Goal: Task Accomplishment & Management: Manage account settings

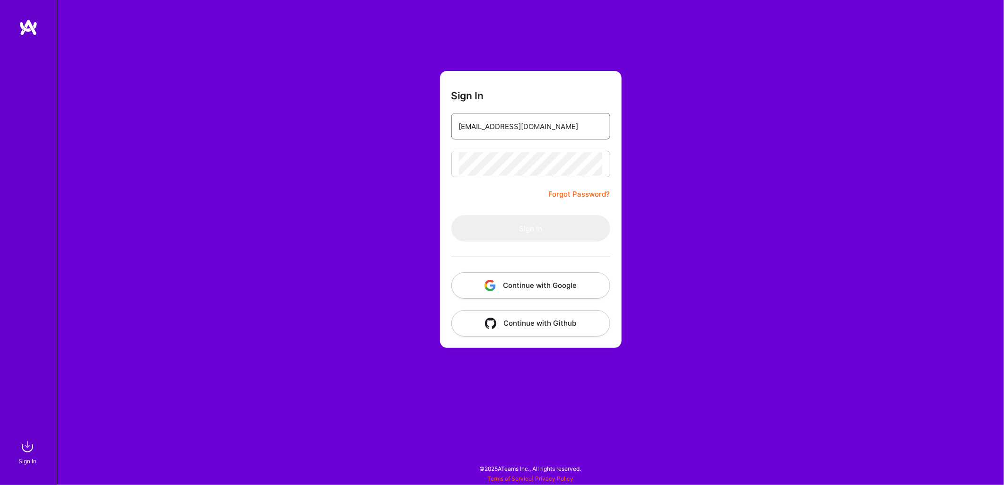
click at [573, 117] on input "[EMAIL_ADDRESS][DOMAIN_NAME]" at bounding box center [531, 126] width 144 height 24
click at [735, 136] on div "Sign In [EMAIL_ADDRESS][DOMAIN_NAME] Forgot Password? Sign In Continue with Goo…" at bounding box center [530, 242] width 947 height 485
click at [556, 168] on form "Sign In [EMAIL_ADDRESS][DOMAIN_NAME] Forgot Password? Sign In Continue with Goo…" at bounding box center [531, 209] width 182 height 277
click at [679, 205] on div "Sign In Forgot Password? Sign In Continue with Google Continue with Github" at bounding box center [530, 242] width 947 height 485
click at [522, 125] on input "email" at bounding box center [531, 126] width 144 height 24
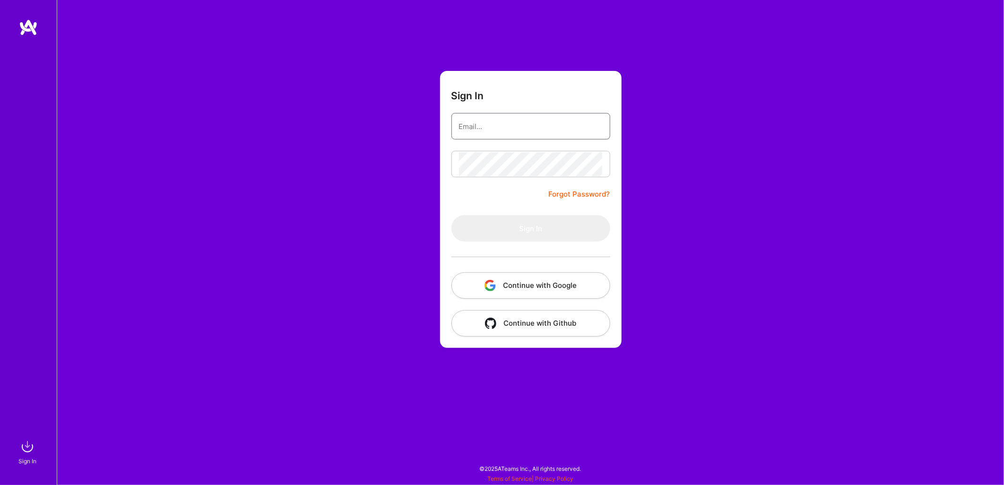
type input "[EMAIL_ADDRESS][DOMAIN_NAME]"
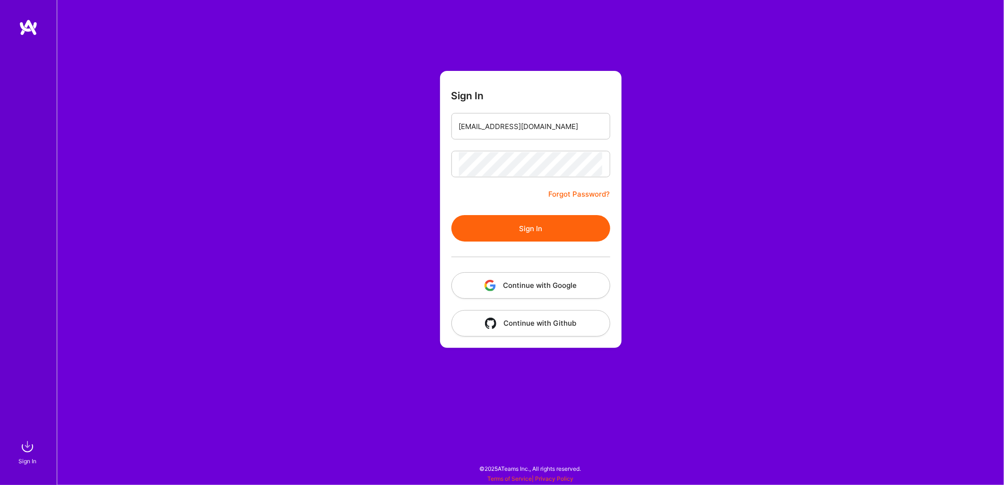
click at [705, 138] on div "Sign In [EMAIL_ADDRESS][DOMAIN_NAME] Forgot Password? Sign In Continue with Goo…" at bounding box center [530, 242] width 947 height 485
click at [540, 227] on button "Sign In" at bounding box center [531, 228] width 159 height 26
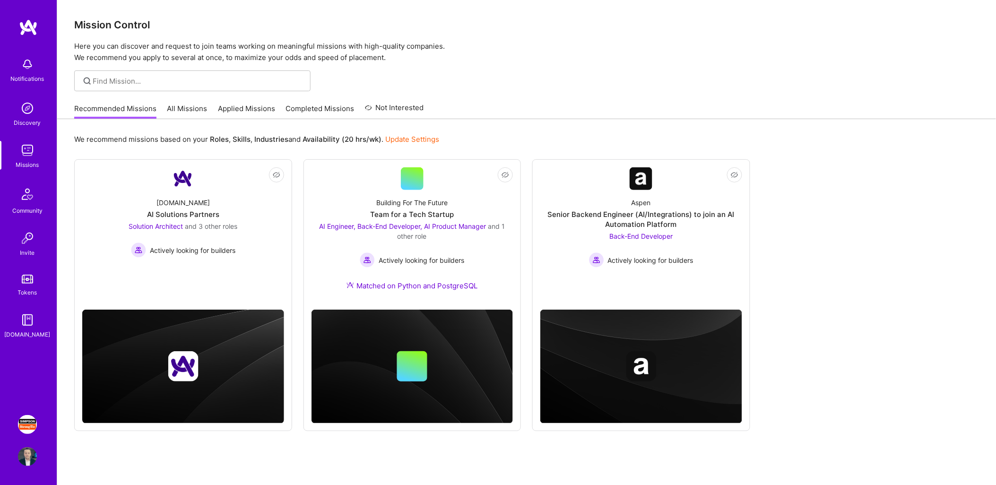
click at [26, 425] on img at bounding box center [27, 424] width 19 height 19
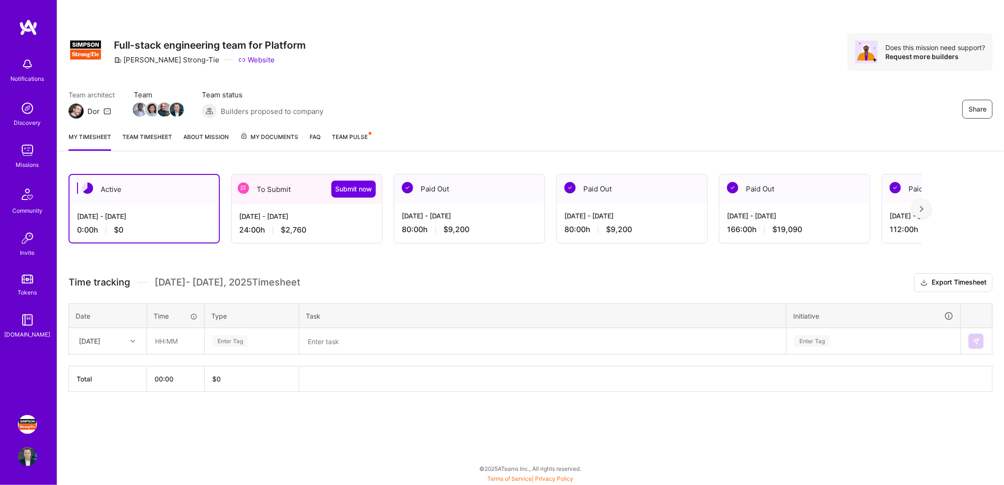
click at [287, 190] on div "To Submit Submit now" at bounding box center [307, 188] width 150 height 29
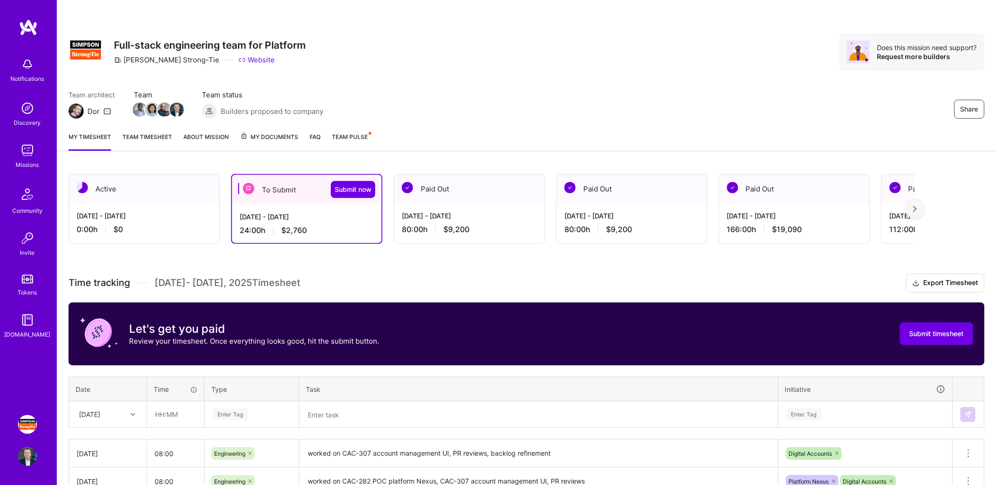
scroll to position [109, 0]
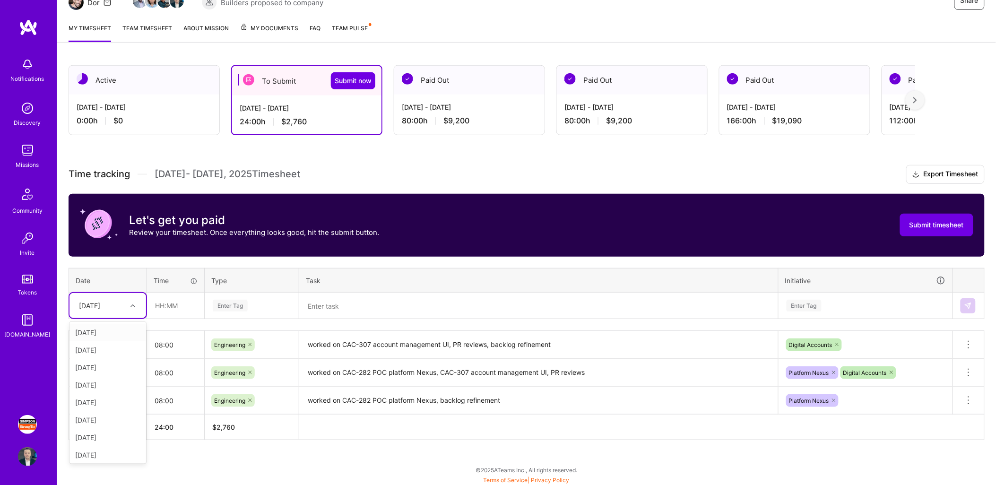
click at [131, 304] on icon at bounding box center [132, 306] width 5 height 5
click at [99, 365] on div "[DATE]" at bounding box center [107, 367] width 77 height 17
click at [182, 308] on input "text" at bounding box center [176, 305] width 56 height 25
type input "08:00"
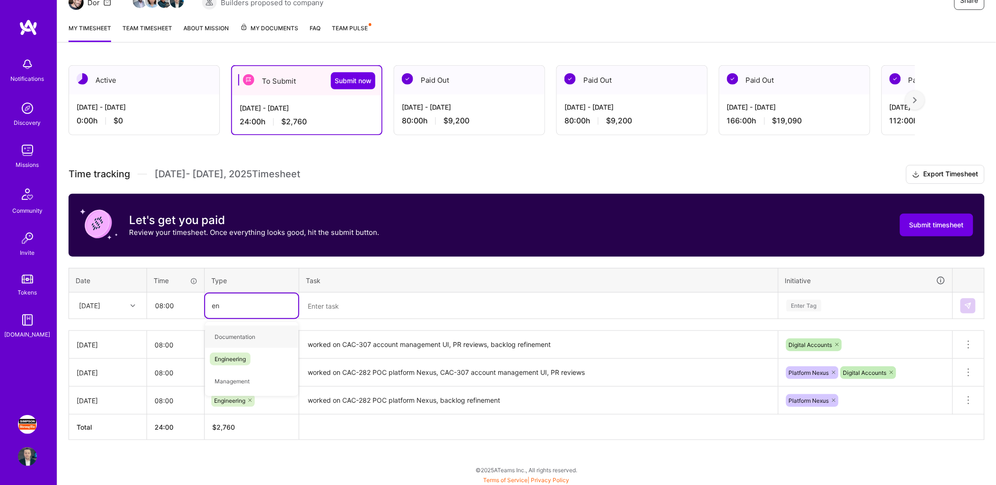
type input "eng"
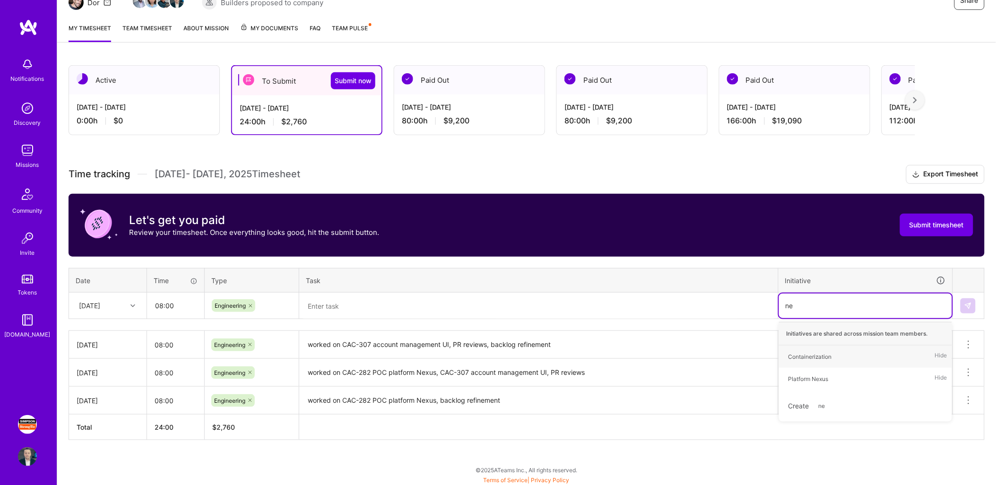
type input "nex"
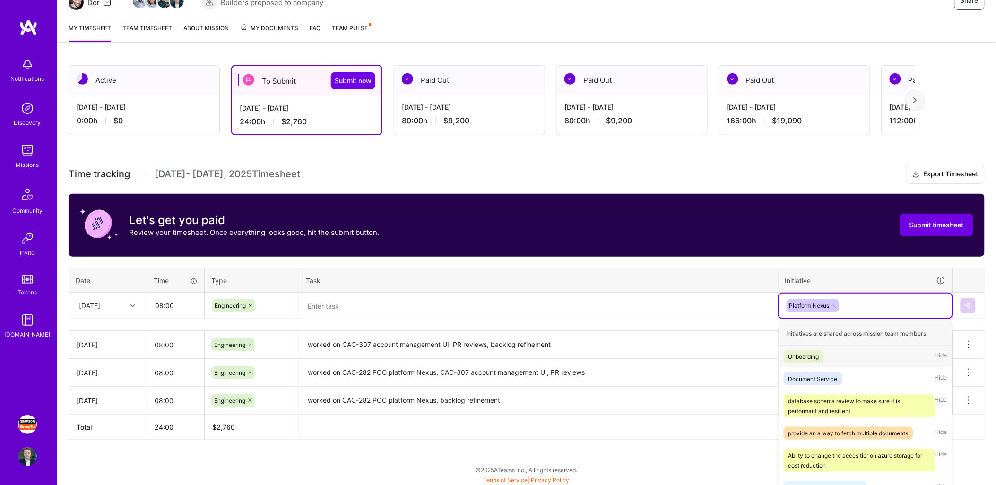
type input "d"
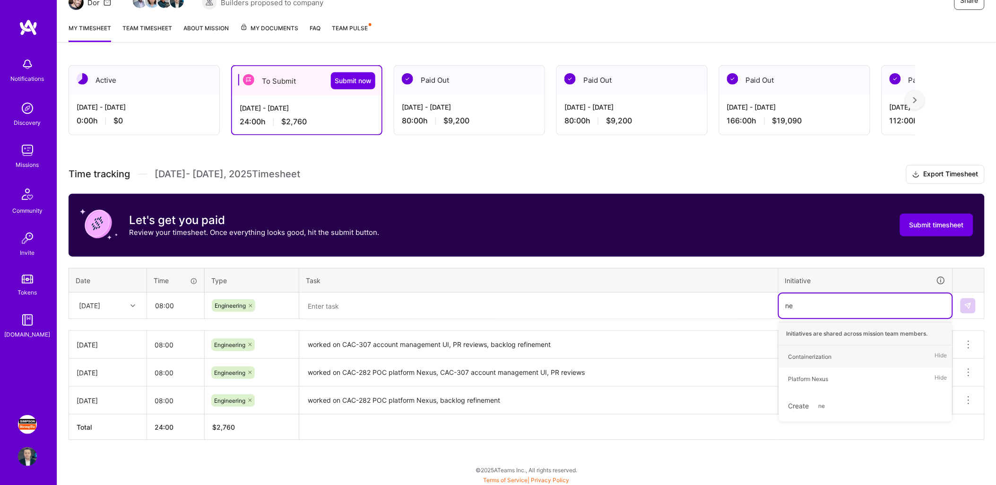
type input "nex"
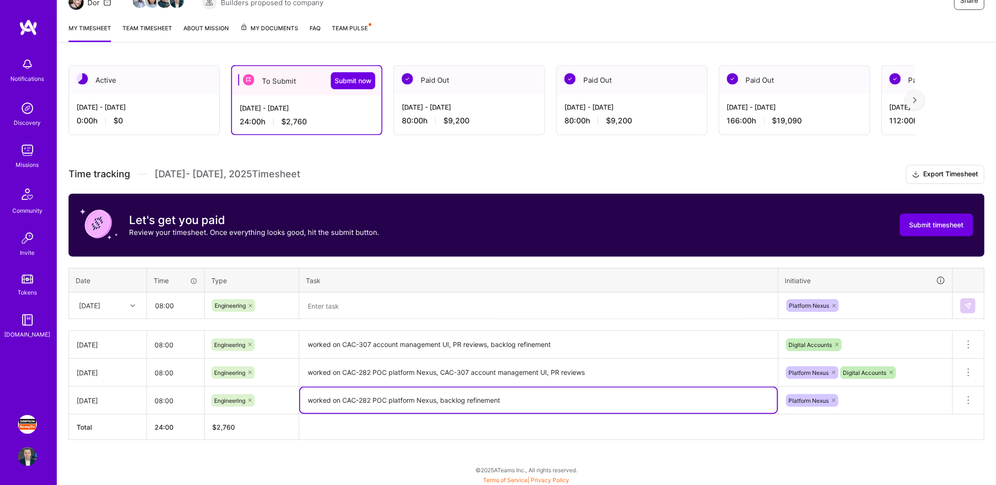
click at [514, 398] on textarea "worked on CAC-282 POC platform Nexus, backlog refinement" at bounding box center [538, 401] width 477 height 26
click at [512, 305] on textarea at bounding box center [538, 306] width 477 height 25
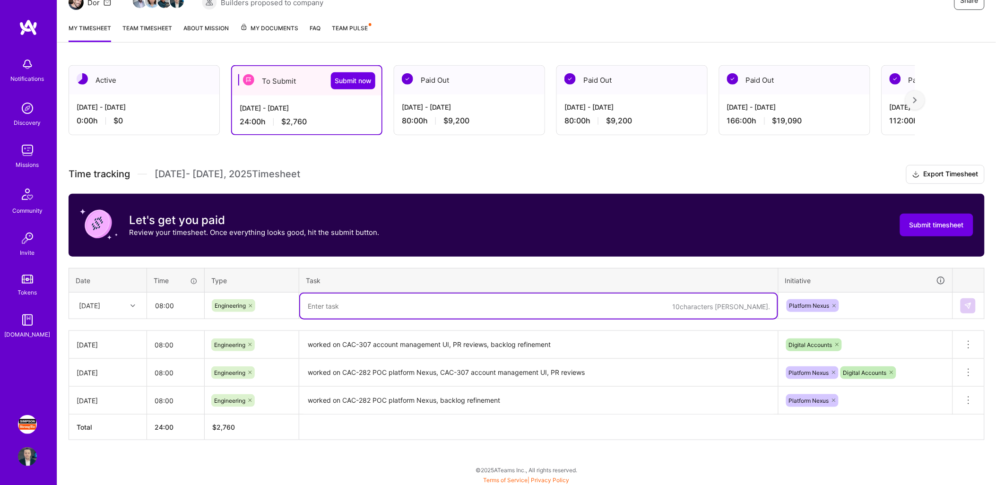
paste textarea "worked on CAC-282 POC platform Nexus"
type textarea "worked on CAC-282 POC platform Nexus, CAC-283 ERD platform nexus"
click at [965, 304] on img at bounding box center [968, 306] width 8 height 8
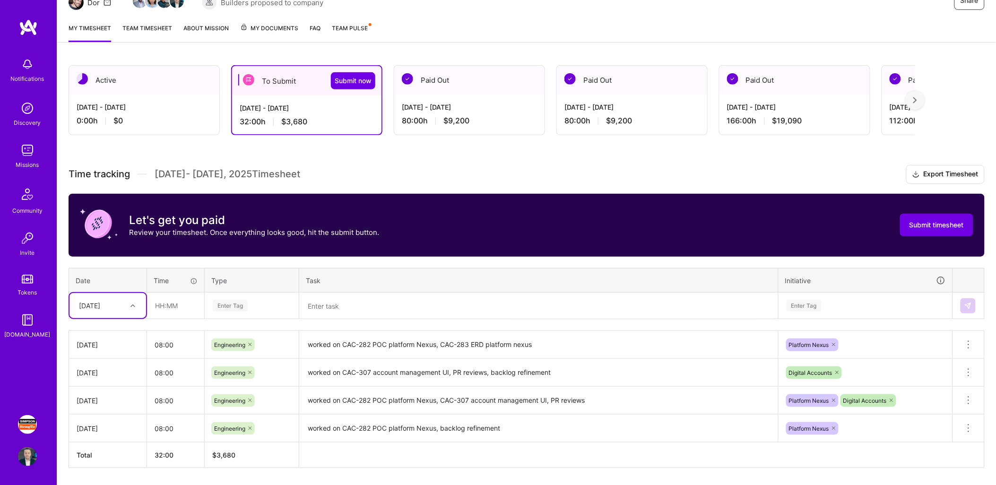
click at [130, 301] on div at bounding box center [134, 306] width 15 height 12
drag, startPoint x: 97, startPoint y: 383, endPoint x: 93, endPoint y: 417, distance: 34.3
click at [93, 417] on div "[DATE] [DATE] [DATE] [DATE] [DATE] [DATE] [DATE] [DATE] [DATE] [DATE] [DATE] [D…" at bounding box center [107, 393] width 77 height 142
click at [93, 417] on div "[DATE]" at bounding box center [107, 419] width 77 height 17
click at [180, 311] on input "text" at bounding box center [176, 305] width 56 height 25
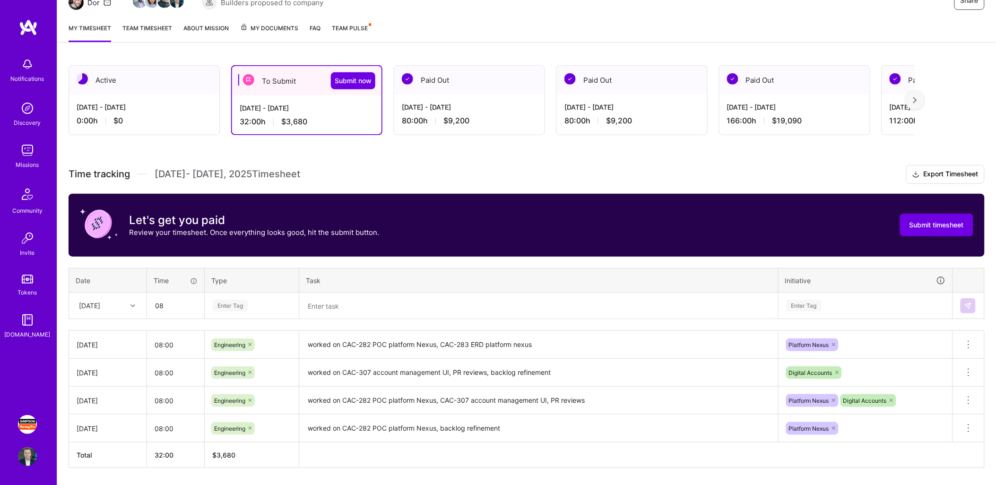
type input "08:00"
type input "eng"
click at [232, 334] on span "Engineering" at bounding box center [230, 336] width 41 height 13
click at [546, 342] on textarea "worked on CAC-282 POC platform Nexus, CAC-283 ERD platform nexus" at bounding box center [538, 345] width 477 height 26
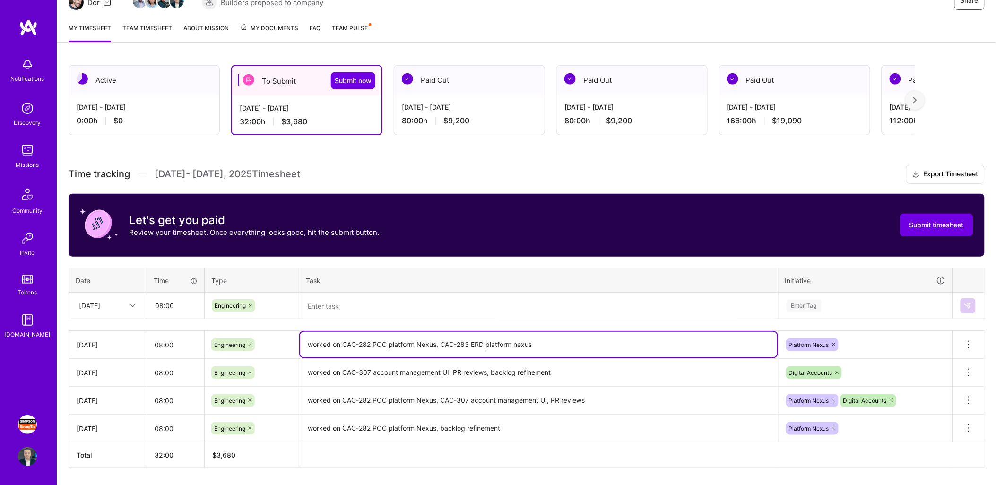
click at [546, 342] on textarea "worked on CAC-282 POC platform Nexus, CAC-283 ERD platform nexus" at bounding box center [538, 345] width 477 height 26
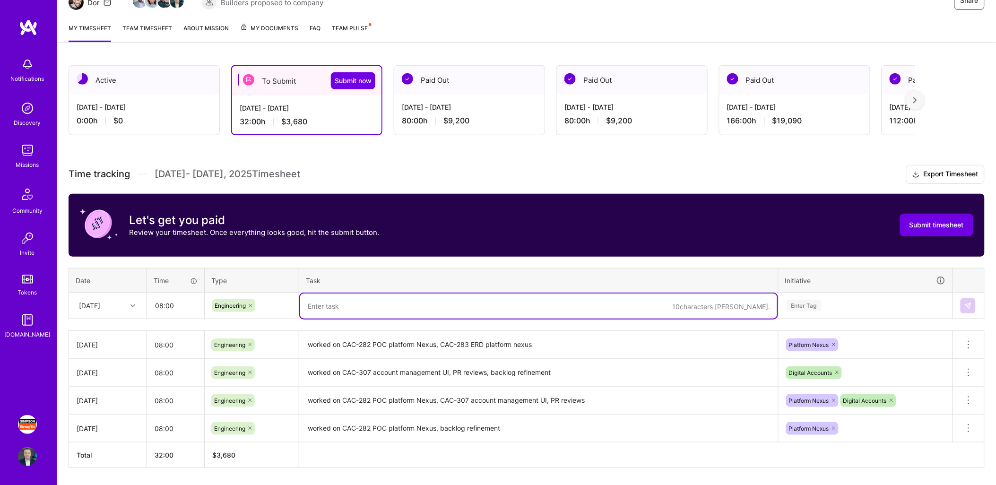
click at [546, 301] on textarea at bounding box center [538, 306] width 477 height 25
paste textarea "worked on CAC-282 POC platform Nexus, CAC-283 ERD platform nexus"
type textarea "worked on CAC-282 POC platform Nexus, CAC-283 ERD platform nexus"
click at [886, 300] on div "Time tracking [DATE] - [DATE] Timesheet Export Timesheet Let's get you paid Rev…" at bounding box center [527, 316] width 916 height 303
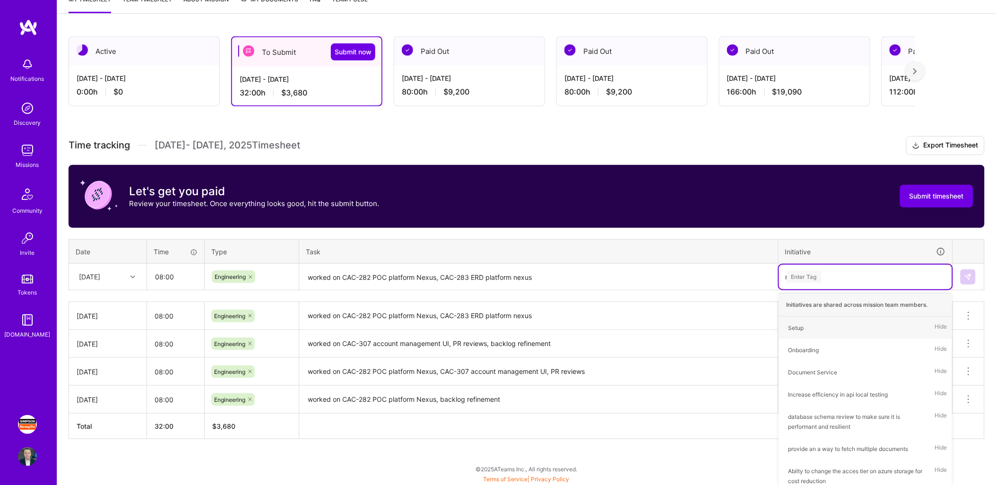
scroll to position [136, 0]
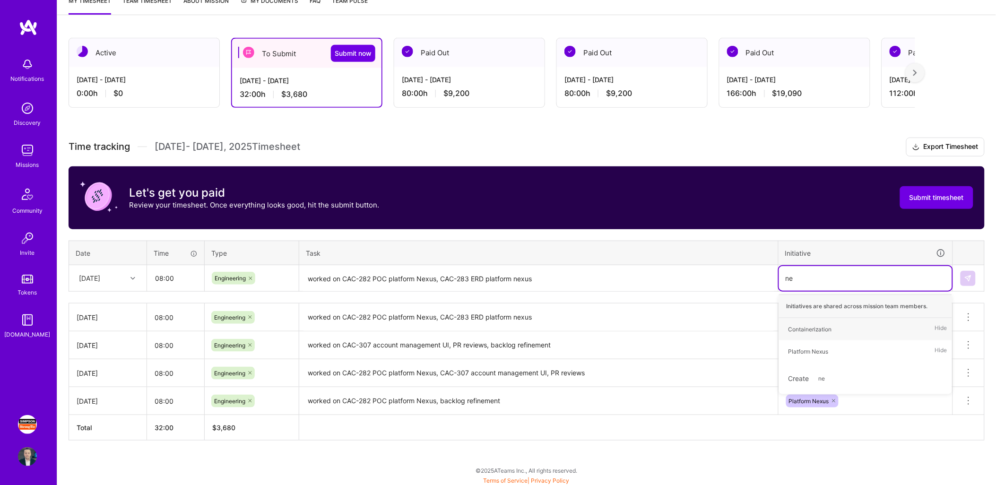
type input "nex"
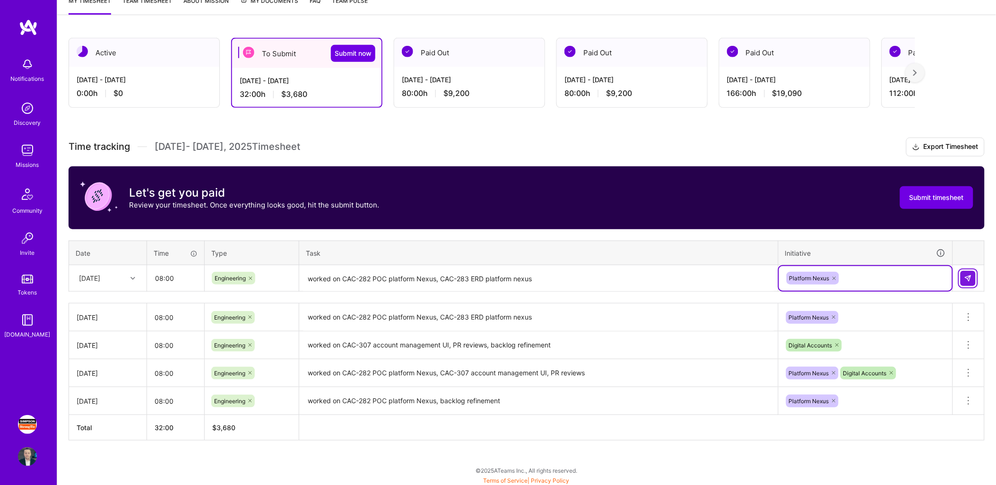
click at [964, 279] on img at bounding box center [968, 279] width 8 height 8
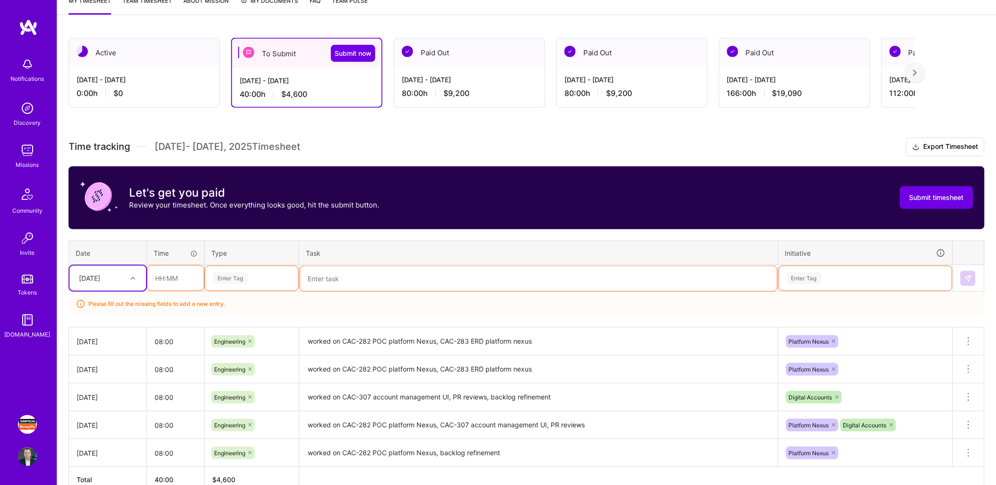
click at [126, 272] on div "[DATE]" at bounding box center [100, 278] width 52 height 16
click at [94, 408] on div "[DATE]" at bounding box center [107, 409] width 77 height 17
click at [176, 283] on input "text" at bounding box center [176, 278] width 56 height 25
type input "08:00"
type input "eng"
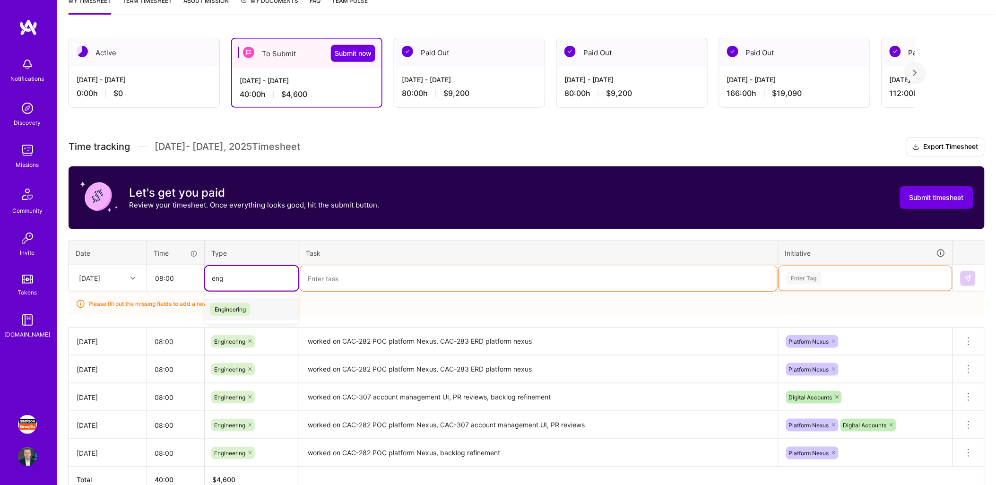
click at [235, 304] on span "Engineering" at bounding box center [230, 309] width 41 height 13
click at [362, 270] on textarea at bounding box center [538, 278] width 477 height 25
paste textarea "worked on CAC-282 POC platform Nexus, CAC-283 ERD platform nexus"
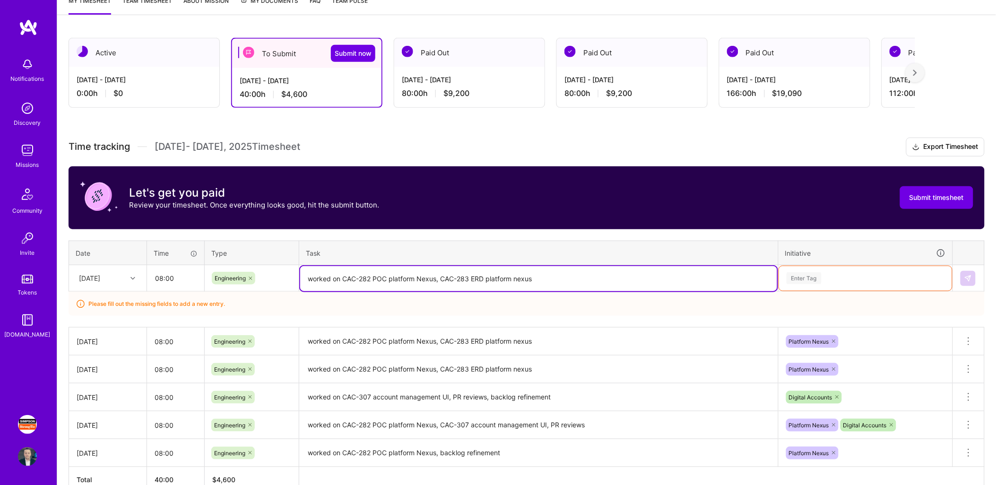
type textarea "worked on CAC-282 POC platform Nexus, CAC-283 ERD platform nexus"
click at [797, 273] on div "Enter Tag" at bounding box center [804, 278] width 35 height 15
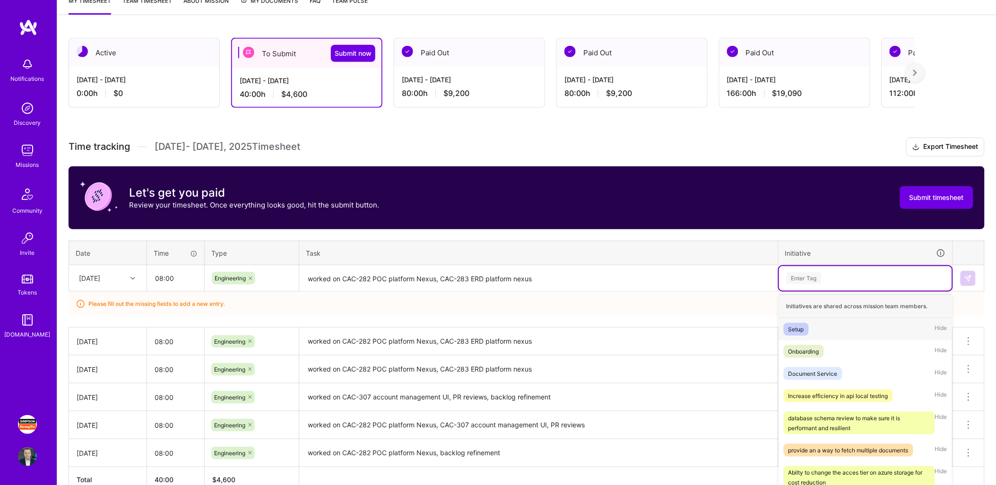
scroll to position [141, 0]
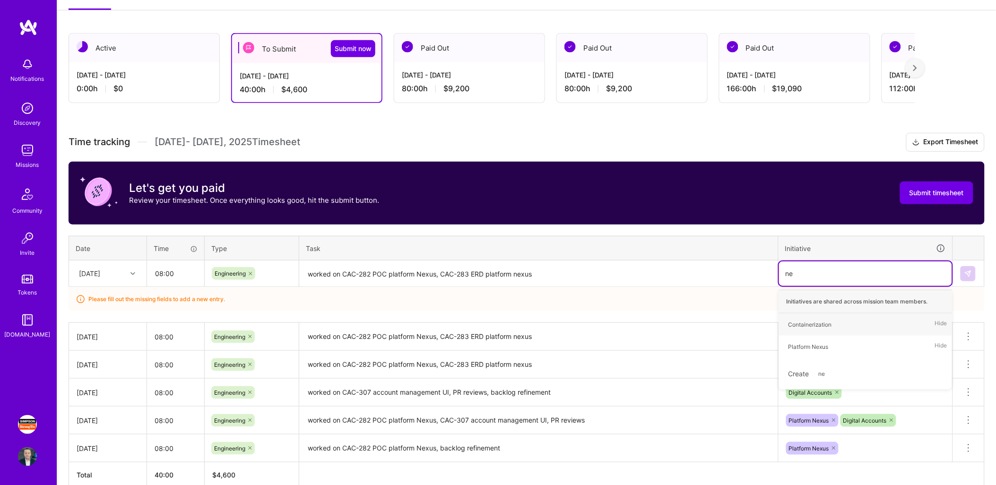
type input "nex"
click at [820, 321] on div "Platform Nexus" at bounding box center [809, 325] width 40 height 10
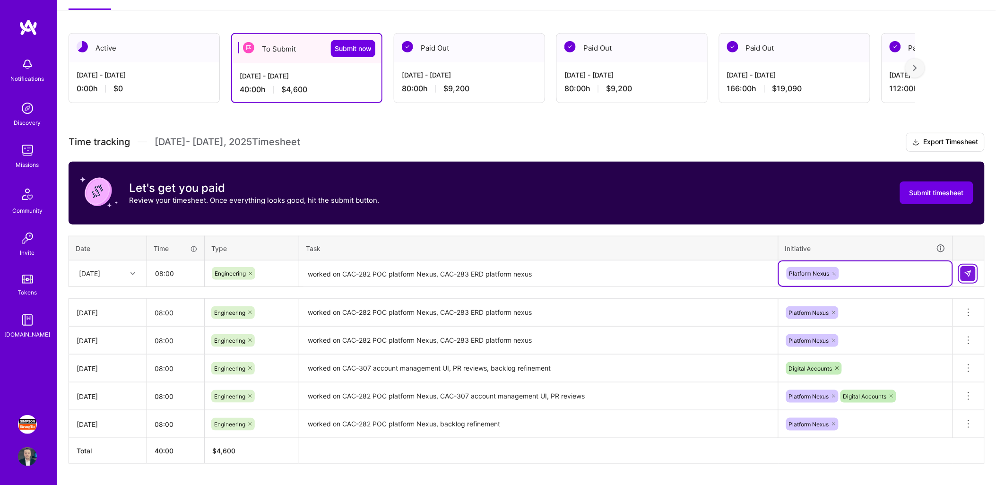
click at [970, 273] on img at bounding box center [968, 274] width 8 height 8
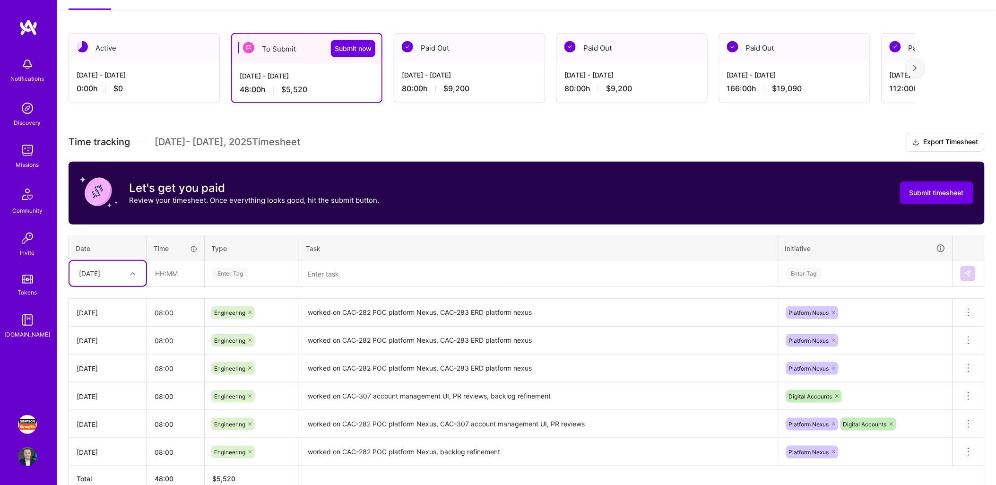
scroll to position [192, 0]
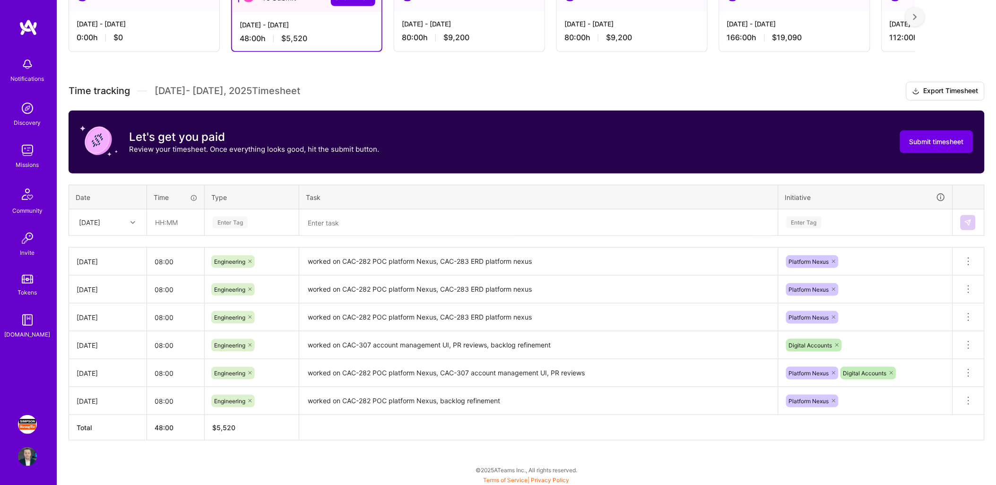
click at [131, 220] on icon at bounding box center [132, 222] width 5 height 5
click at [98, 365] on div "[DATE]" at bounding box center [107, 371] width 77 height 17
click at [171, 228] on input "text" at bounding box center [176, 222] width 56 height 25
type input "08:00"
type input "d"
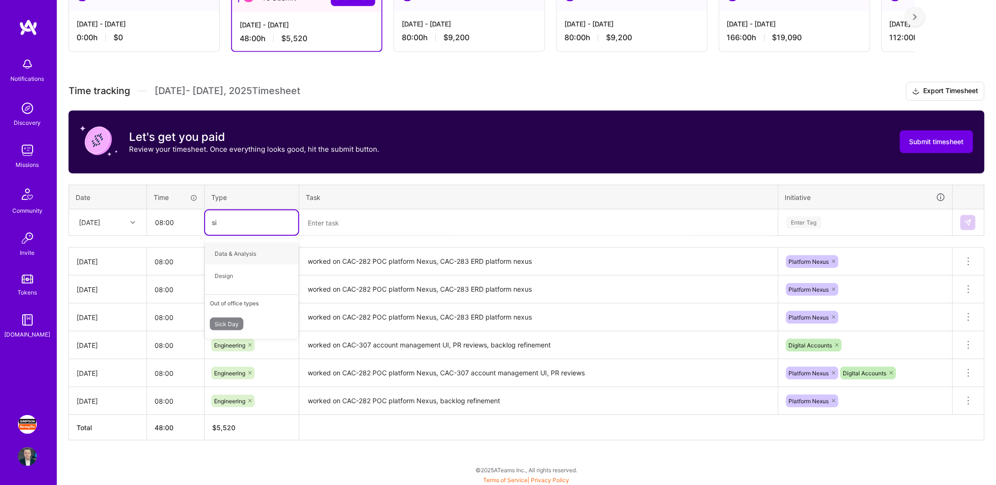
type input "sic"
click at [235, 272] on span "Sick Day" at bounding box center [227, 272] width 34 height 13
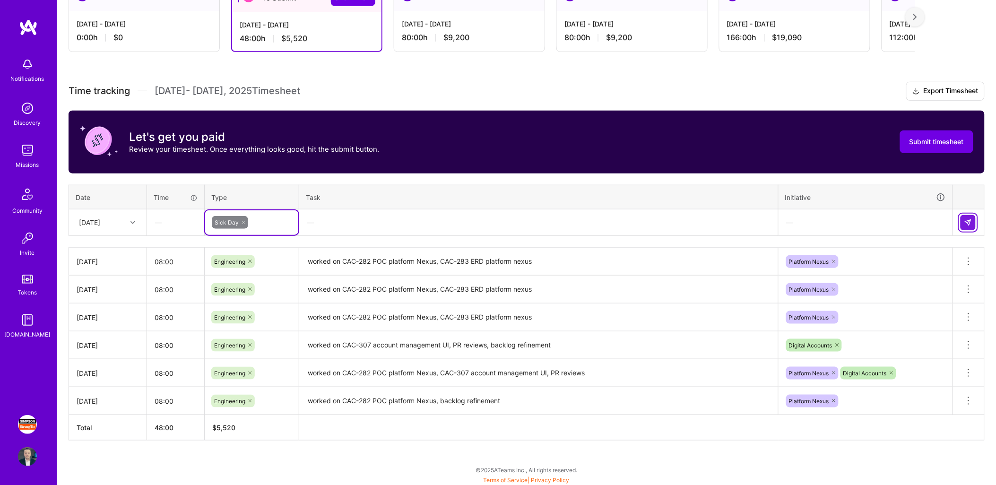
click at [974, 222] on button at bounding box center [968, 222] width 15 height 15
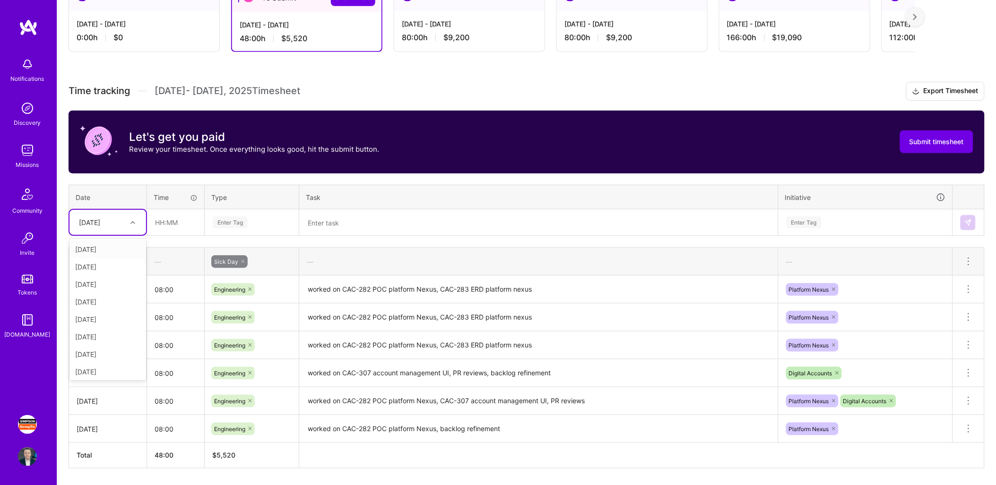
click at [131, 220] on icon at bounding box center [132, 222] width 5 height 5
click at [94, 283] on div "[DATE]" at bounding box center [107, 284] width 77 height 17
click at [100, 220] on div "[DATE]" at bounding box center [89, 222] width 21 height 10
click at [101, 358] on div "[DATE]" at bounding box center [107, 362] width 77 height 17
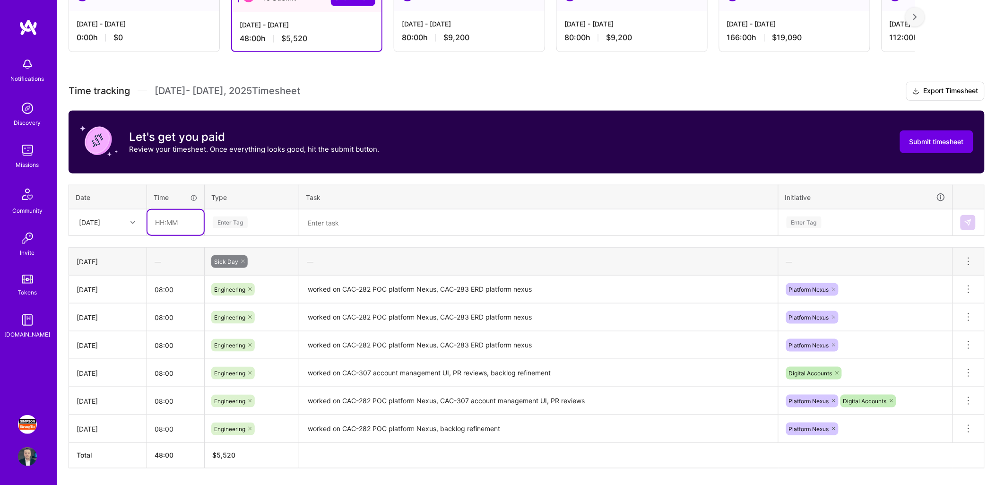
click at [175, 222] on input "text" at bounding box center [176, 222] width 56 height 25
type input "08:00"
type input "sick"
click at [232, 266] on span "Sick Day" at bounding box center [227, 272] width 34 height 13
click at [966, 222] on img at bounding box center [968, 223] width 8 height 8
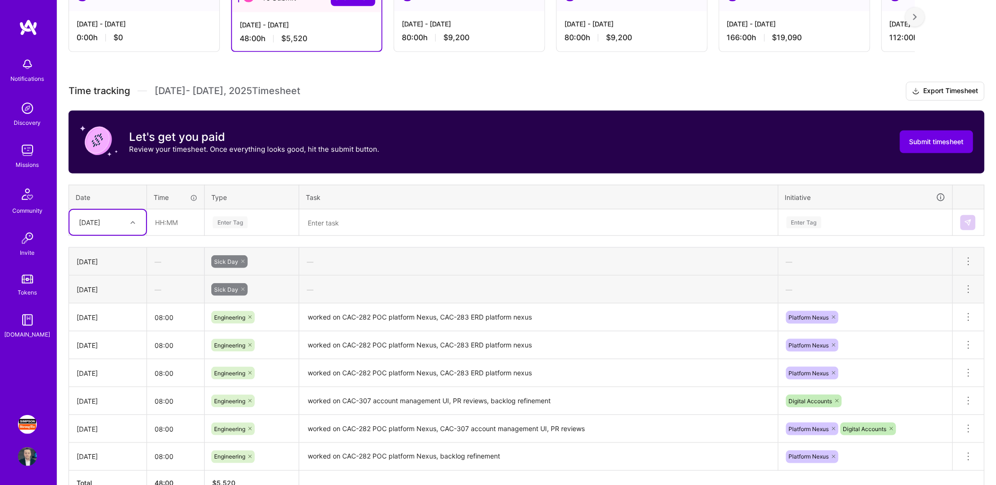
click at [123, 226] on div "[DATE]" at bounding box center [100, 223] width 52 height 16
click at [98, 296] on div "[DATE]" at bounding box center [107, 300] width 77 height 17
click at [182, 223] on input "text" at bounding box center [176, 222] width 56 height 25
type input "08:00"
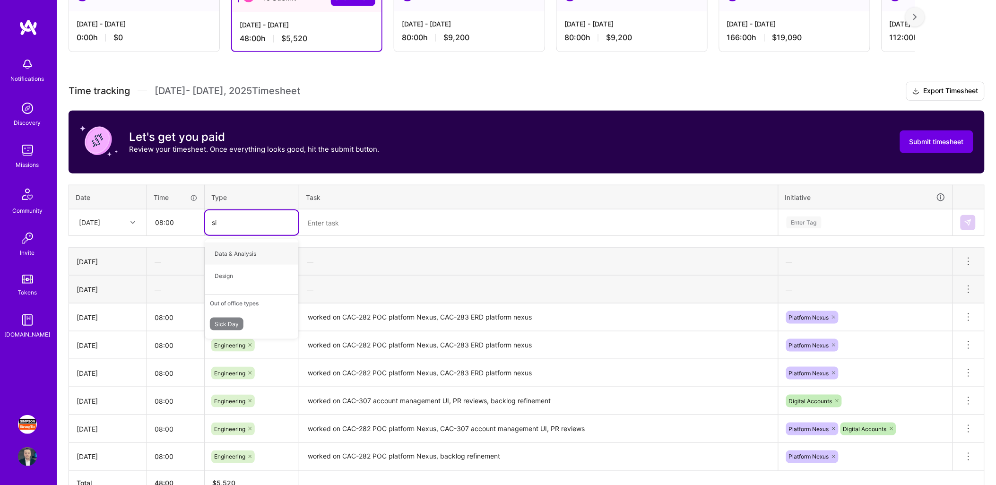
type input "sic"
click at [251, 267] on div "Sick Day" at bounding box center [251, 272] width 93 height 22
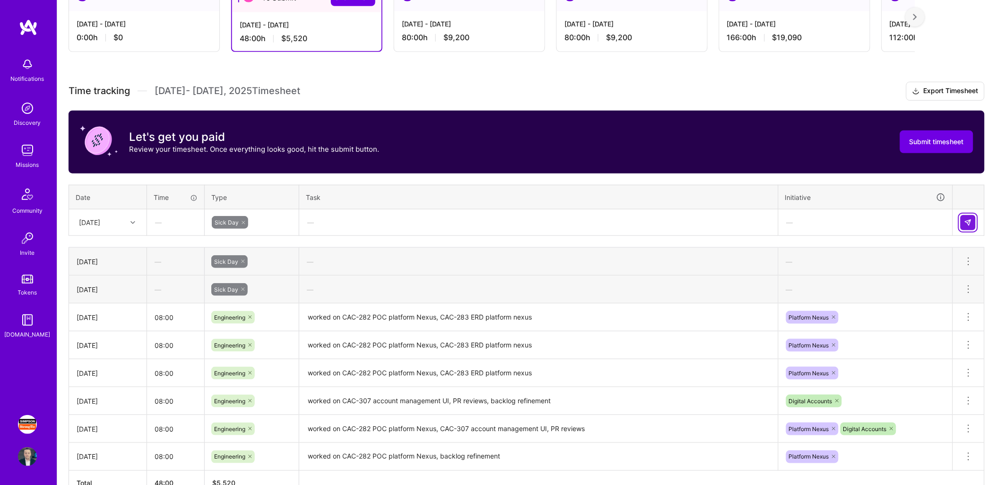
click at [970, 223] on img at bounding box center [968, 223] width 8 height 8
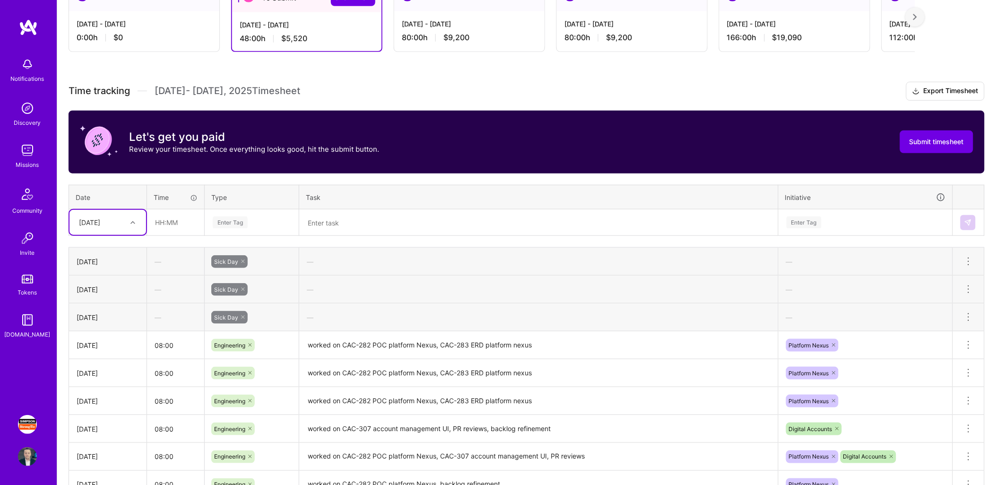
click at [128, 221] on div at bounding box center [134, 223] width 15 height 12
click at [101, 350] on div "[DATE]" at bounding box center [107, 352] width 77 height 17
click at [174, 226] on input "text" at bounding box center [176, 222] width 56 height 25
type input "08:00"
click at [243, 223] on div "Enter Tag" at bounding box center [230, 222] width 35 height 15
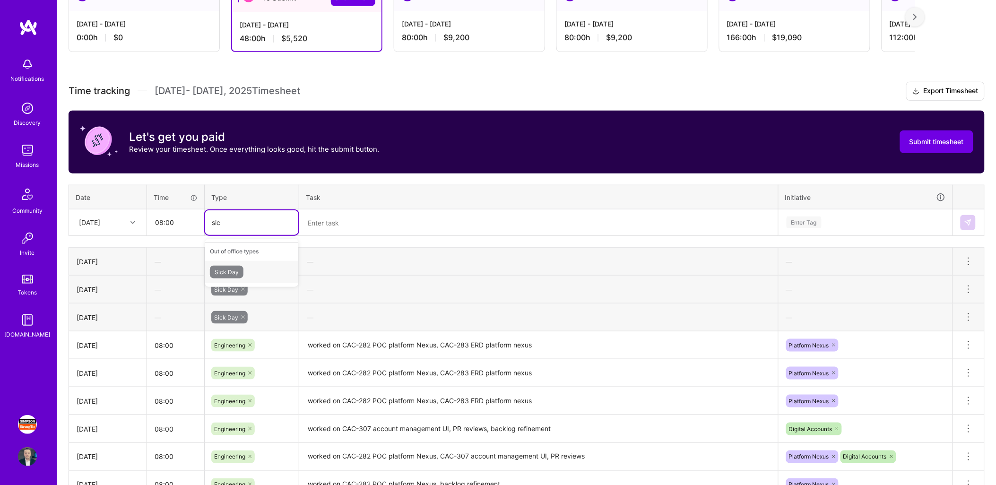
type input "sick"
click at [244, 268] on div "Sick Day" at bounding box center [251, 272] width 93 height 22
click at [969, 219] on img at bounding box center [968, 223] width 8 height 8
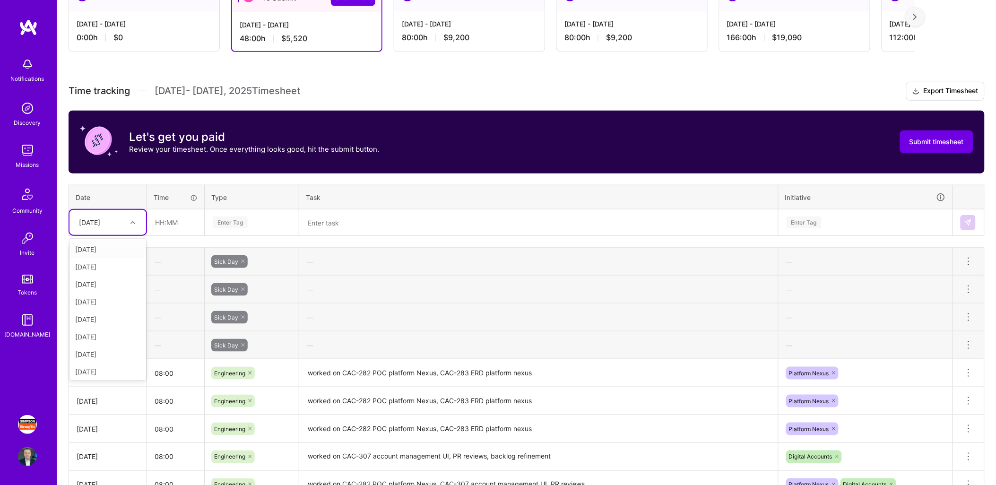
click at [125, 223] on div "[DATE]" at bounding box center [100, 223] width 52 height 16
click at [92, 366] on div "[DATE]" at bounding box center [107, 370] width 77 height 17
click at [180, 217] on input "text" at bounding box center [176, 222] width 56 height 25
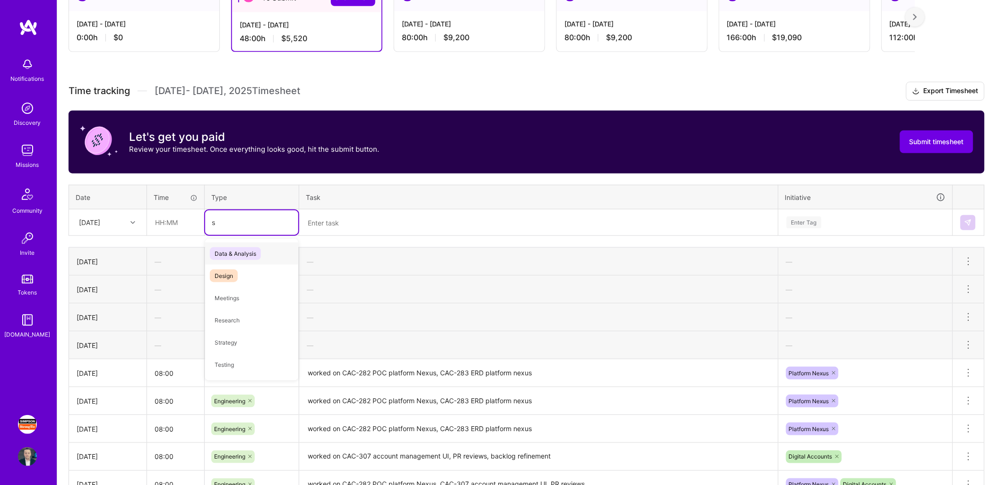
type input "si"
click at [237, 321] on span "Sick Day" at bounding box center [227, 324] width 34 height 13
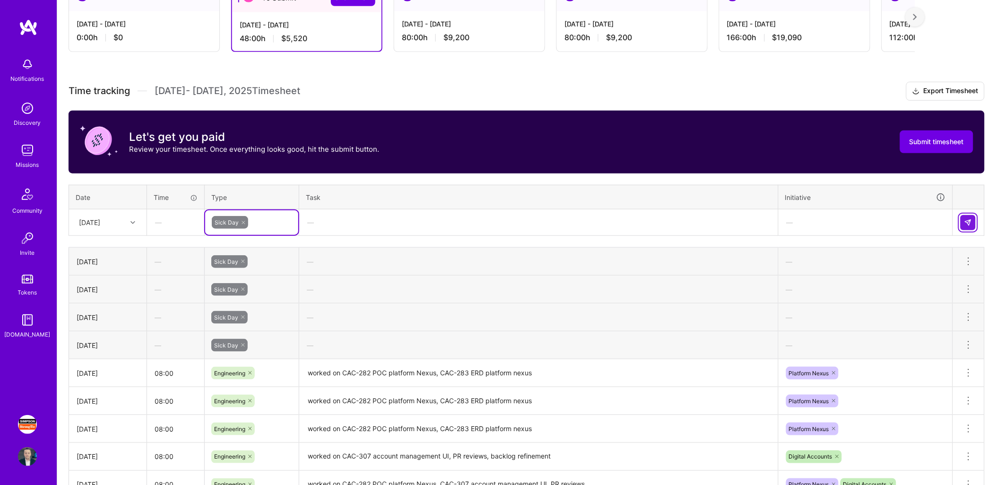
click at [965, 220] on img at bounding box center [968, 223] width 8 height 8
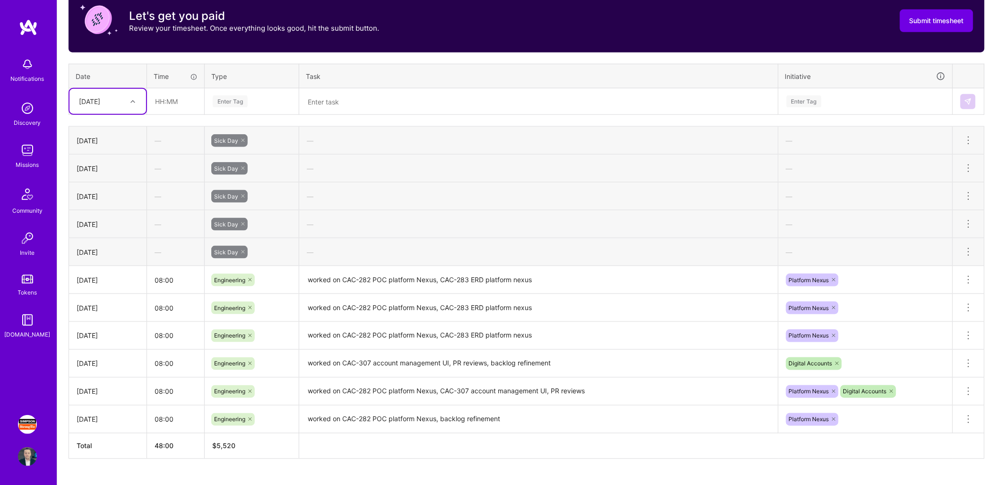
scroll to position [313, 0]
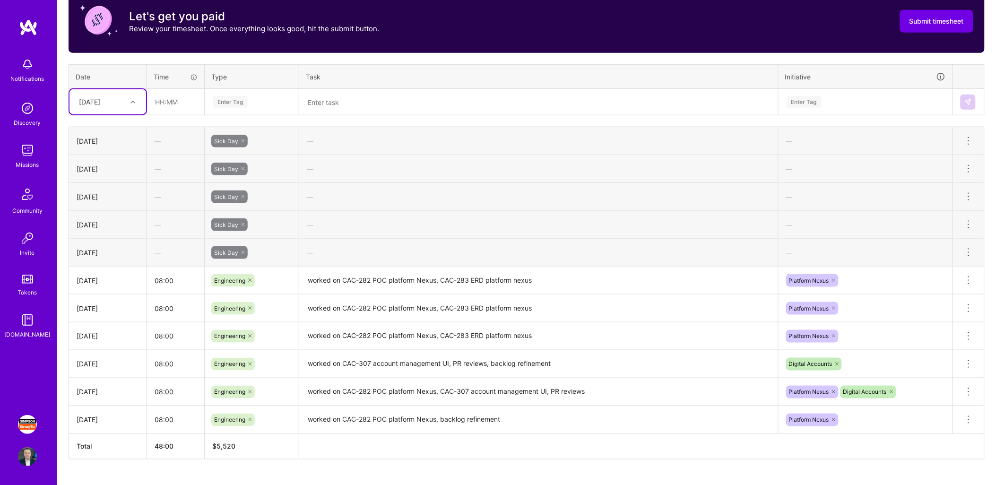
click at [556, 281] on textarea "worked on CAC-282 POC platform Nexus, CAC-283 ERD platform nexus" at bounding box center [538, 281] width 477 height 26
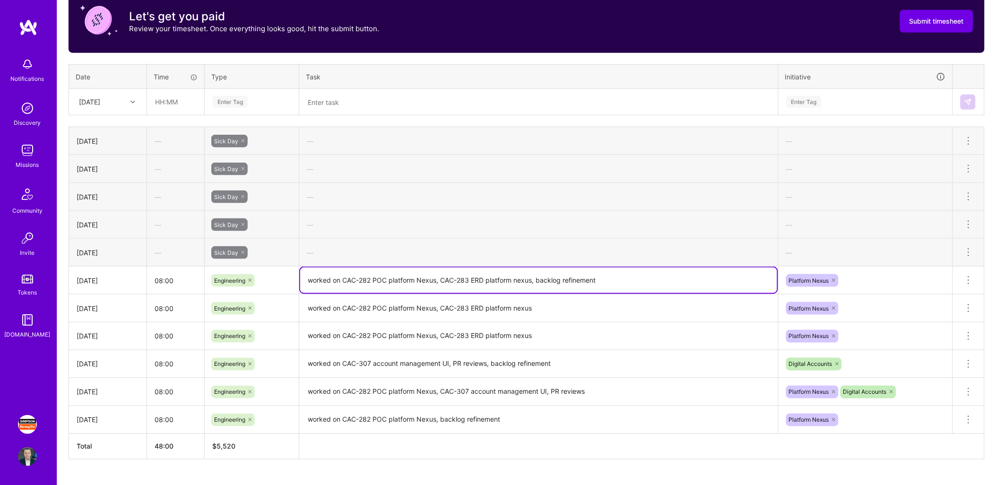
type textarea "worked on CAC-282 POC platform Nexus, CAC-283 ERD platform nexus, backlog refin…"
click at [241, 252] on icon at bounding box center [243, 253] width 6 height 6
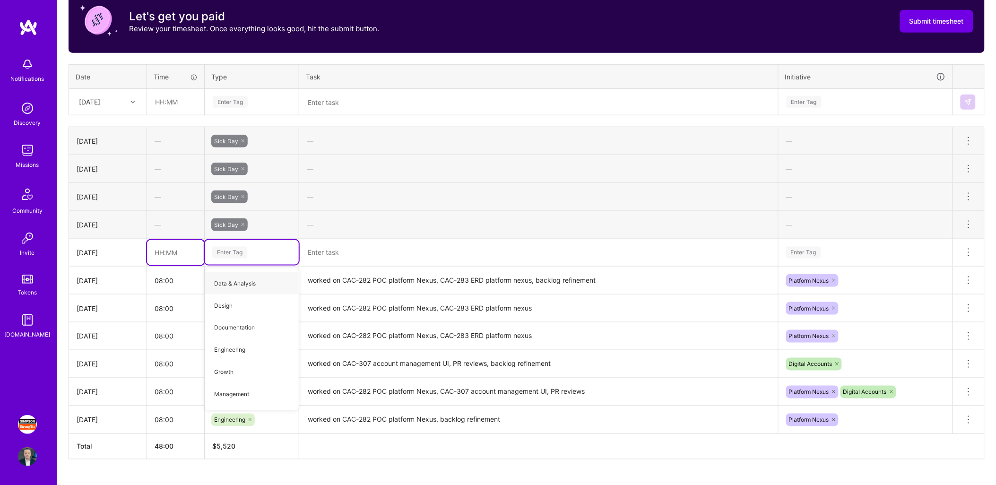
click at [169, 256] on input "text" at bounding box center [175, 252] width 57 height 25
click at [183, 256] on input "10:00" at bounding box center [175, 252] width 57 height 25
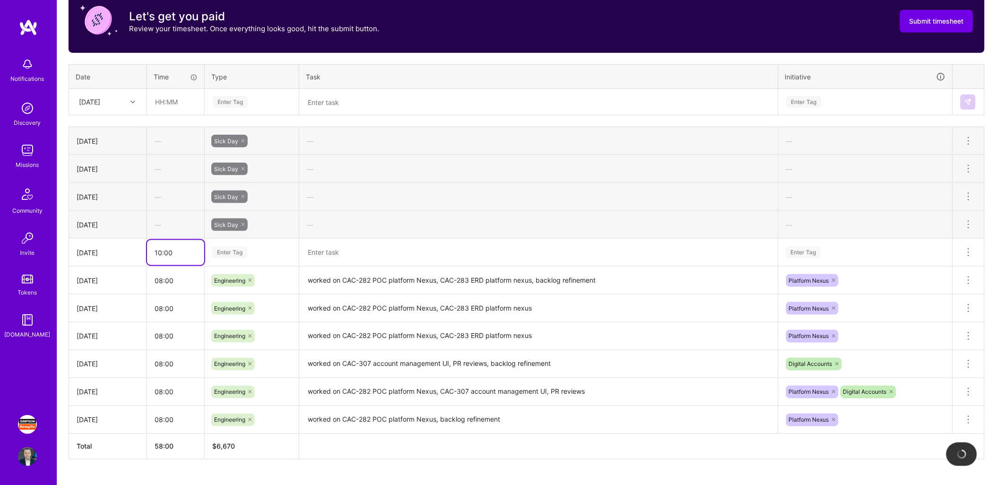
click at [183, 256] on input "10:00" at bounding box center [175, 252] width 57 height 25
type input "01:00"
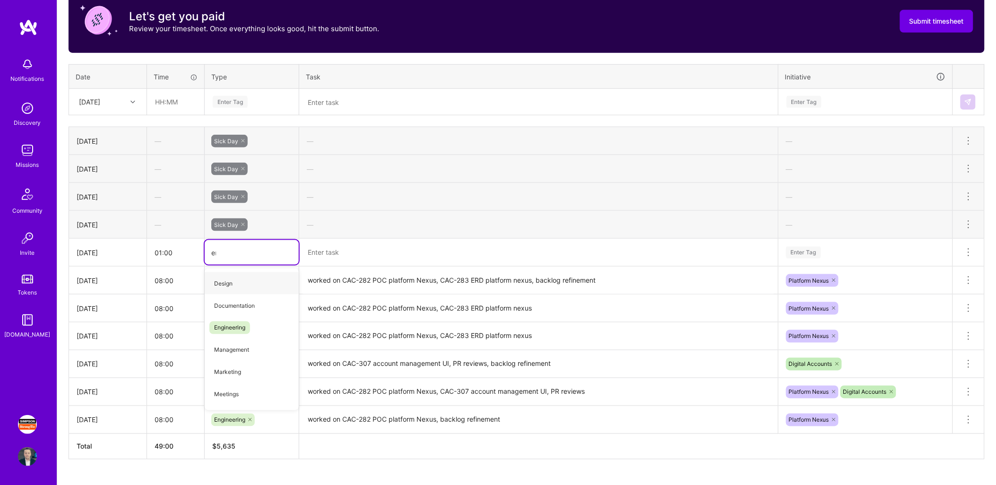
type input "eng"
click at [229, 285] on span "Engineering" at bounding box center [229, 283] width 41 height 13
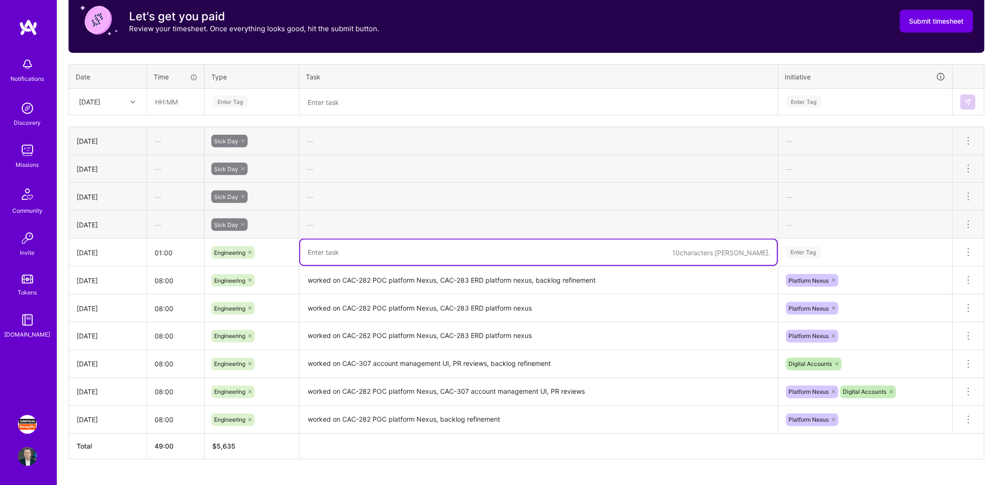
click at [364, 249] on textarea at bounding box center [538, 253] width 477 height 26
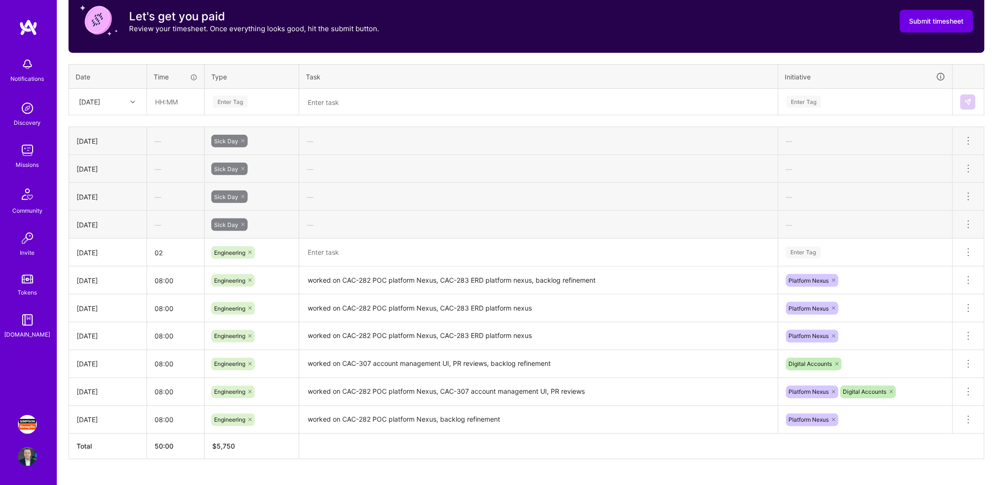
type input "02:00"
click at [364, 249] on textarea at bounding box center [538, 253] width 477 height 26
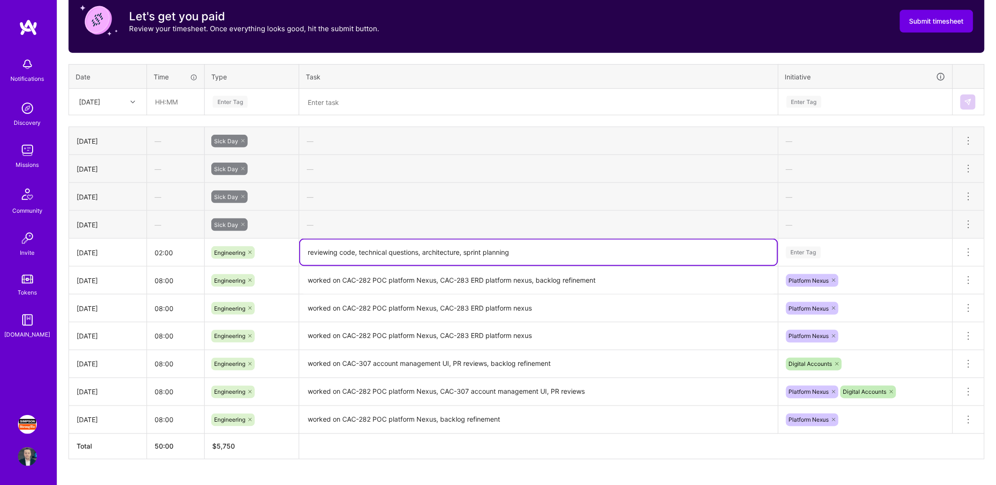
type textarea "reviewing code, technical questions, architecture, sprint planning"
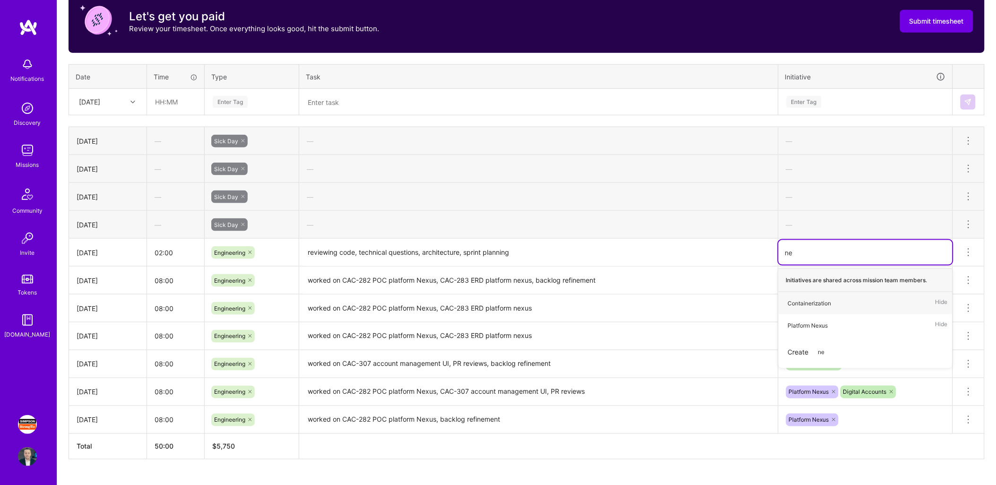
type input "n"
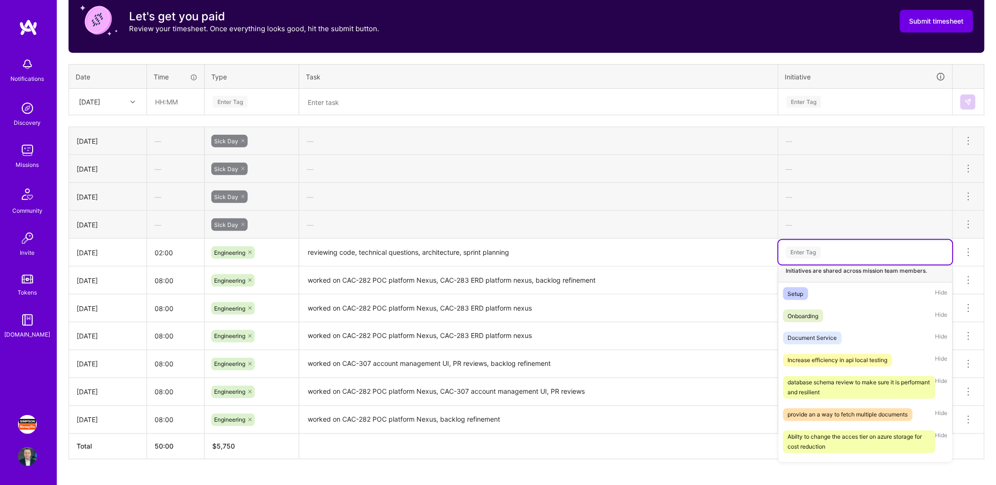
scroll to position [0, 0]
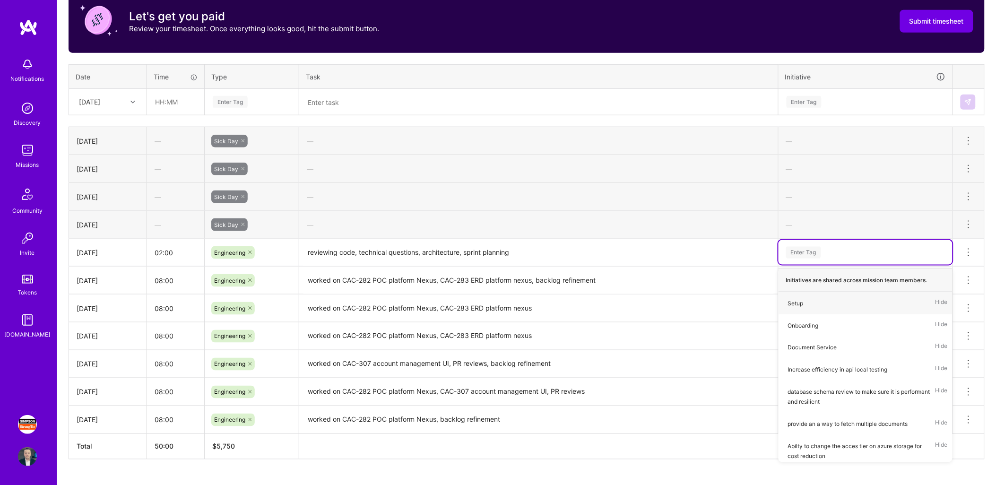
click at [987, 255] on div "Active [DATE] - [DATE] 0:00 h $0 To Submit Submit now [DATE] - [DATE] 50:00 h $…" at bounding box center [526, 178] width 939 height 656
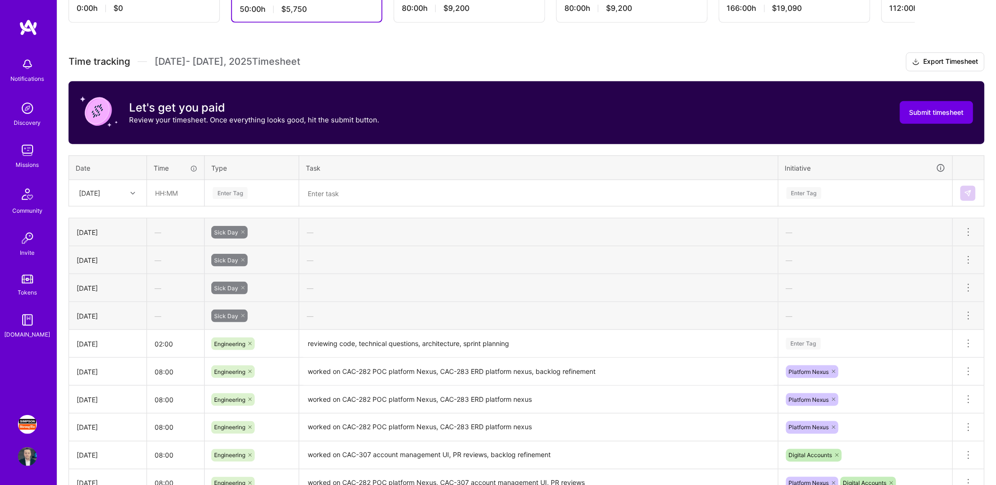
scroll to position [219, 0]
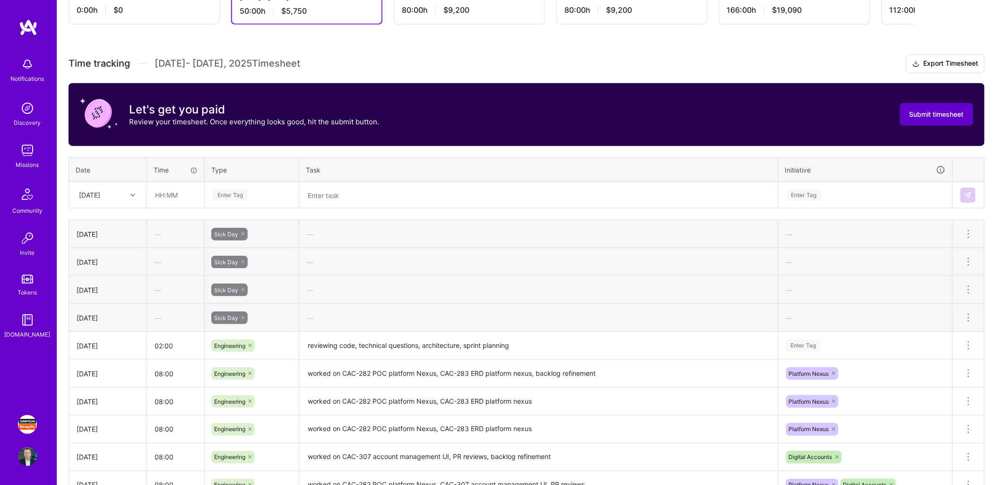
click at [933, 111] on span "Submit timesheet" at bounding box center [937, 114] width 54 height 9
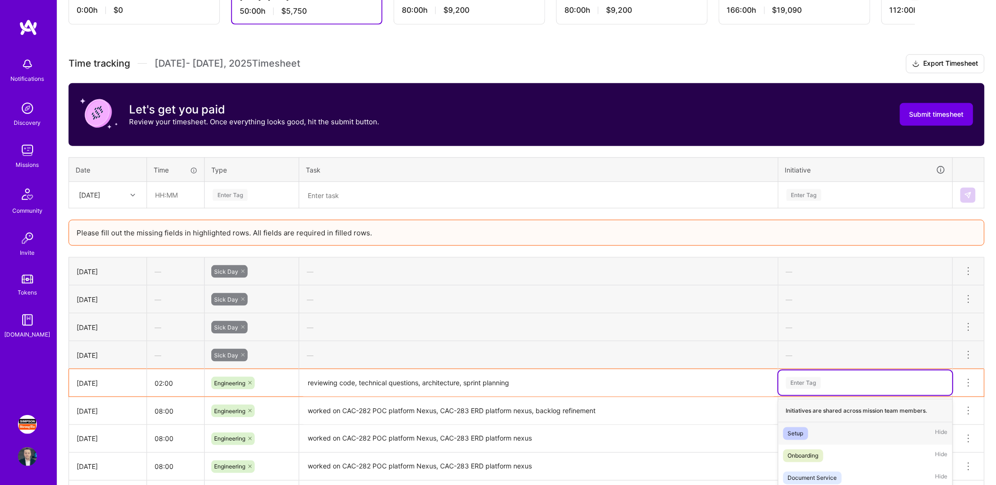
click at [830, 380] on div "option Setup focused, 1 of 36. 36 results available. Use Up and Down to choose …" at bounding box center [866, 383] width 174 height 25
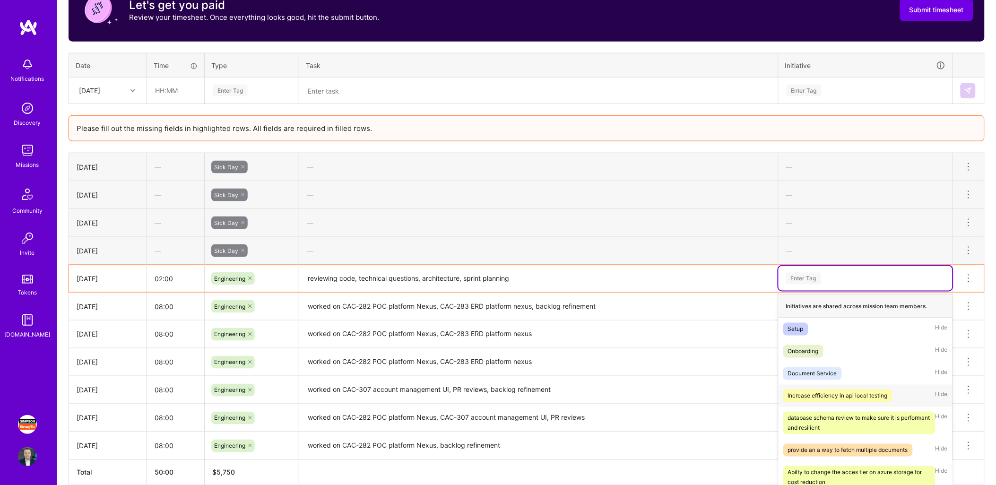
scroll to position [330, 0]
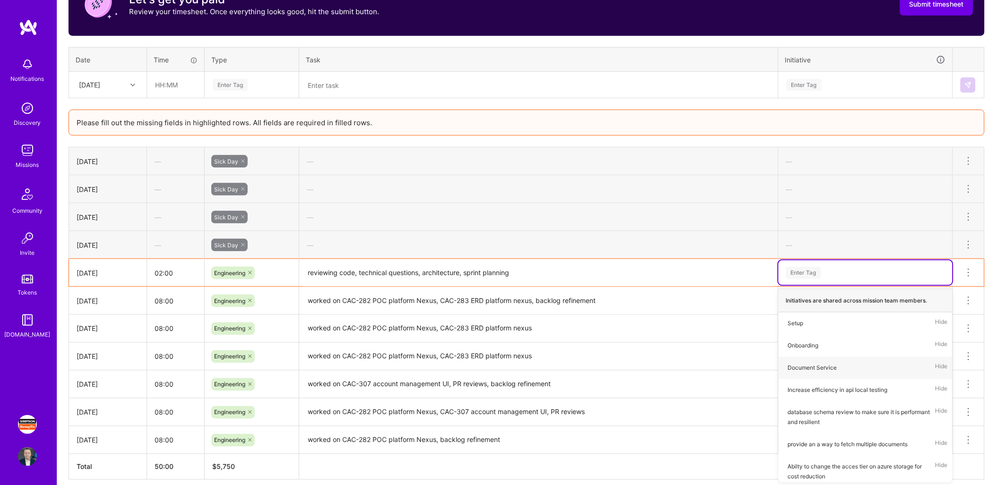
type input "m"
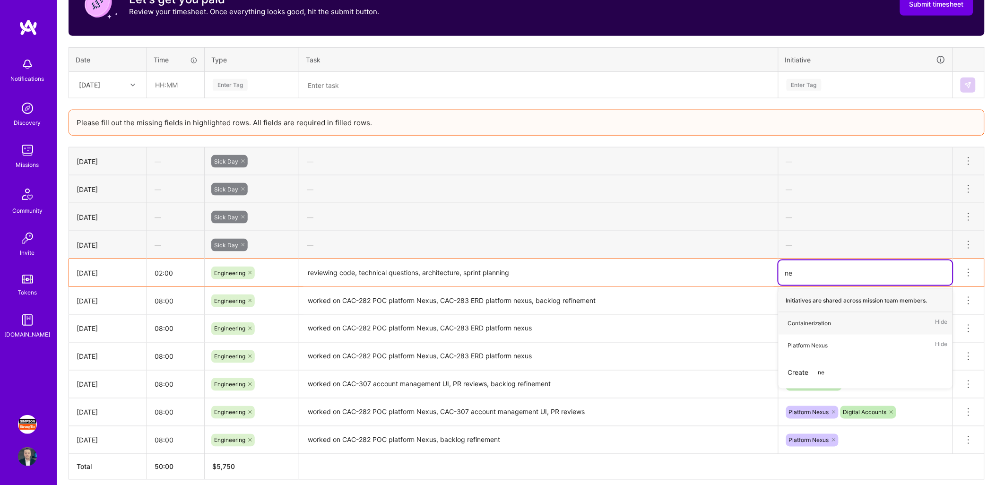
type input "nex"
click at [828, 325] on div "Platform Nexus" at bounding box center [808, 324] width 40 height 10
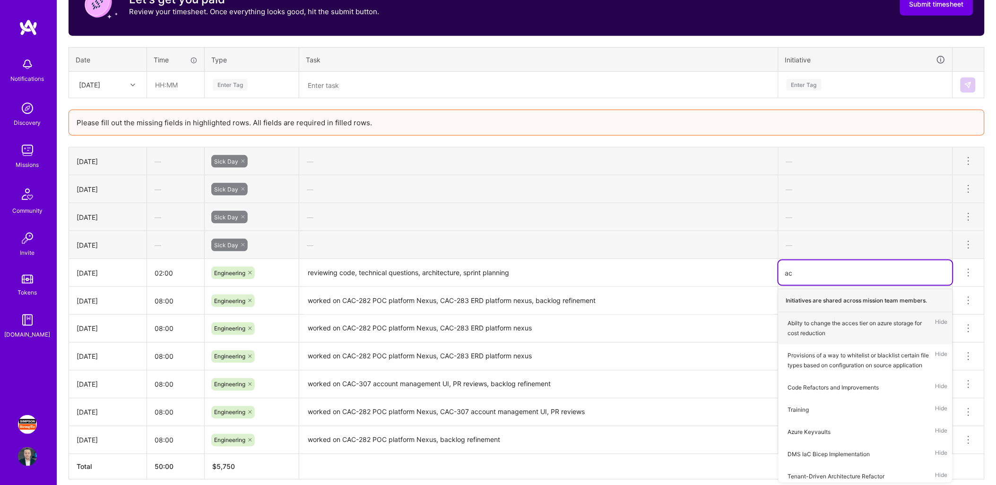
type input "acc"
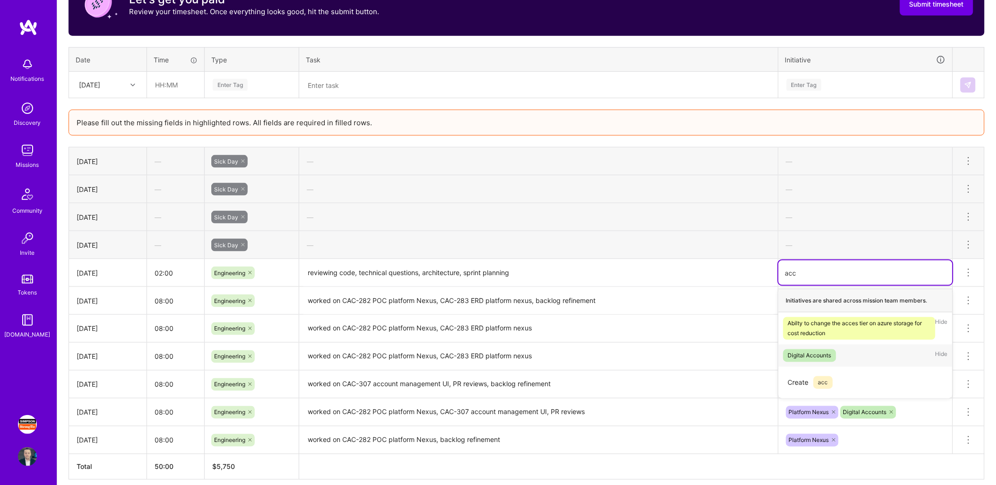
click at [837, 357] on div "Digital Accounts Hide" at bounding box center [866, 356] width 174 height 22
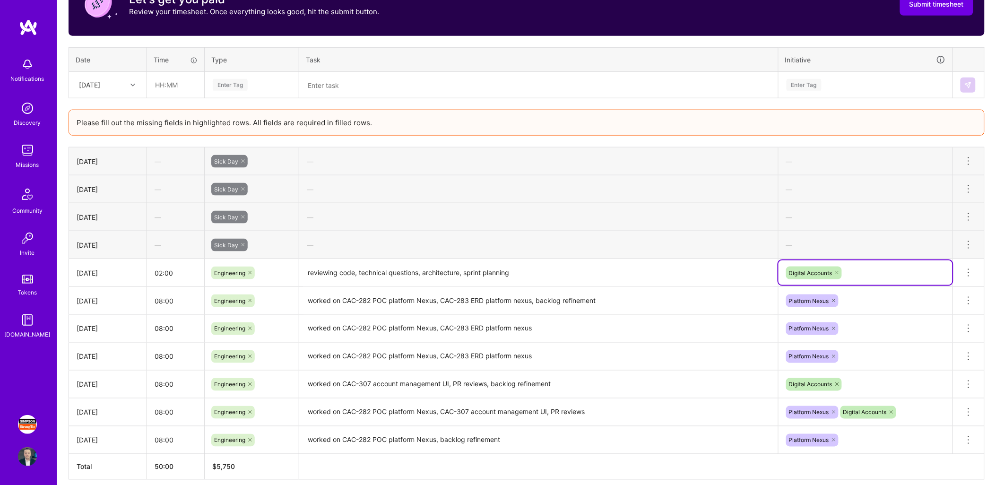
click at [990, 262] on div "Active [DATE] - [DATE] 0:00 h $0 To Submit Submit now [DATE] - [DATE] 50:00 h $…" at bounding box center [526, 179] width 939 height 693
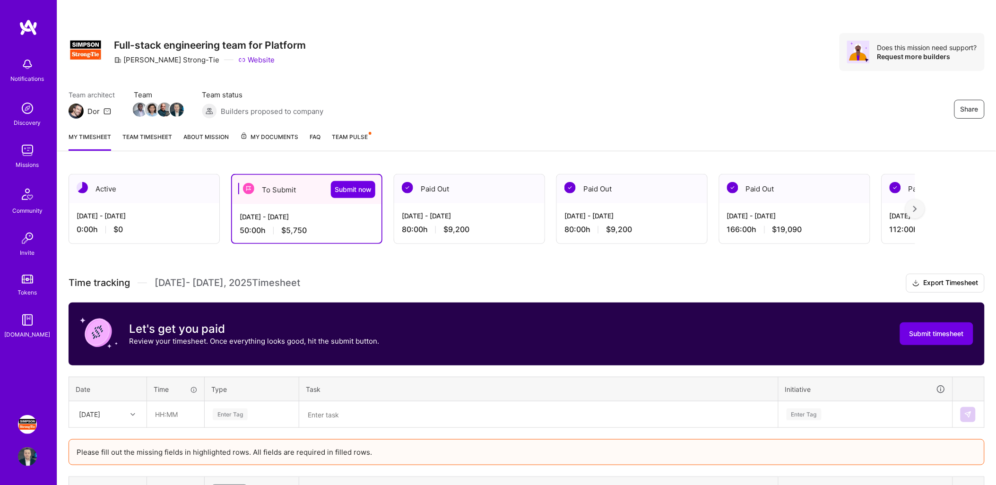
scroll to position [111, 0]
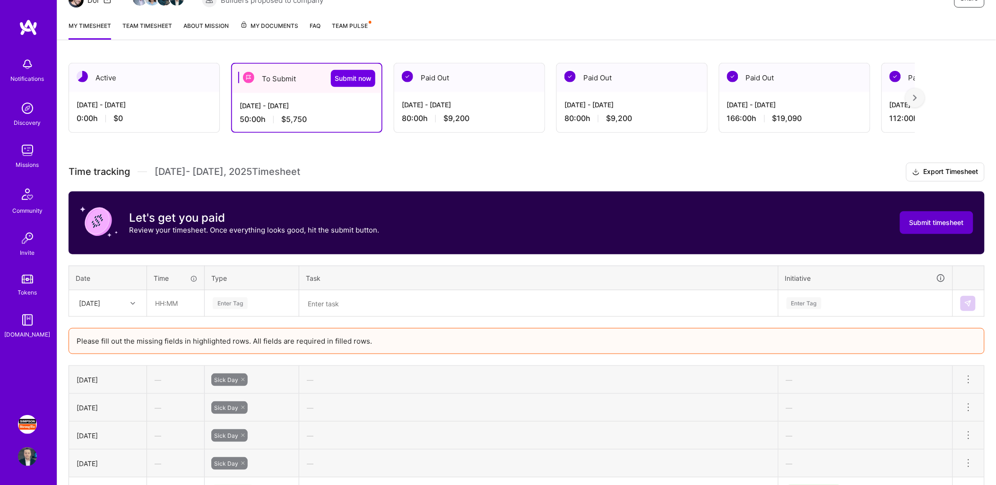
click at [937, 218] on span "Submit timesheet" at bounding box center [937, 222] width 54 height 9
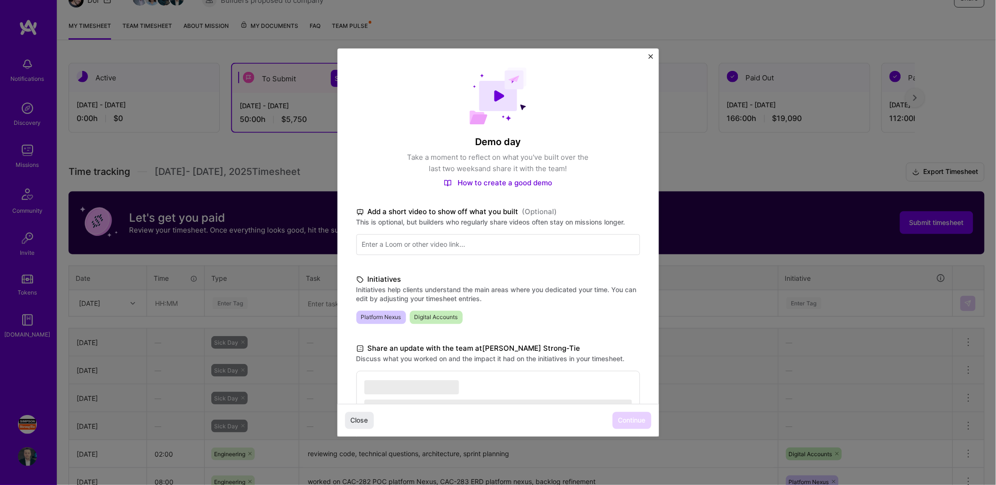
scroll to position [116, 0]
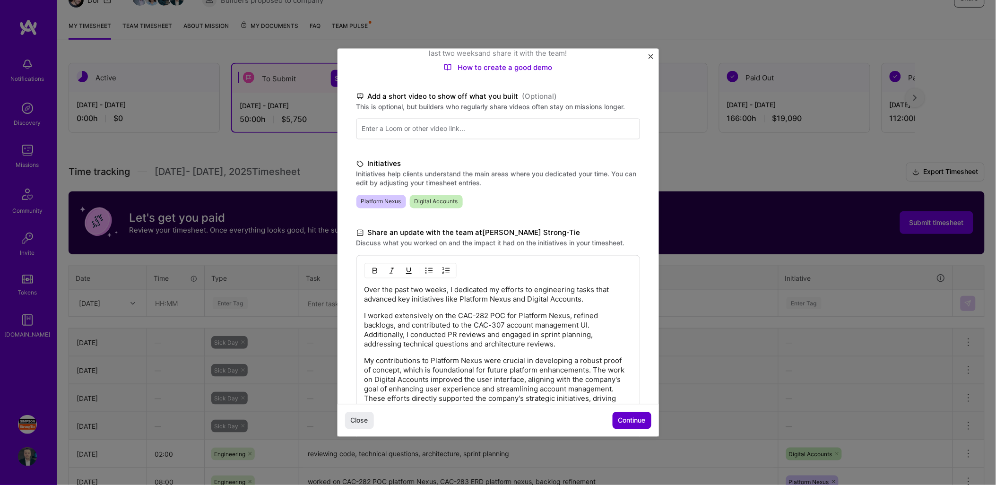
click at [626, 417] on span "Continue" at bounding box center [631, 420] width 27 height 9
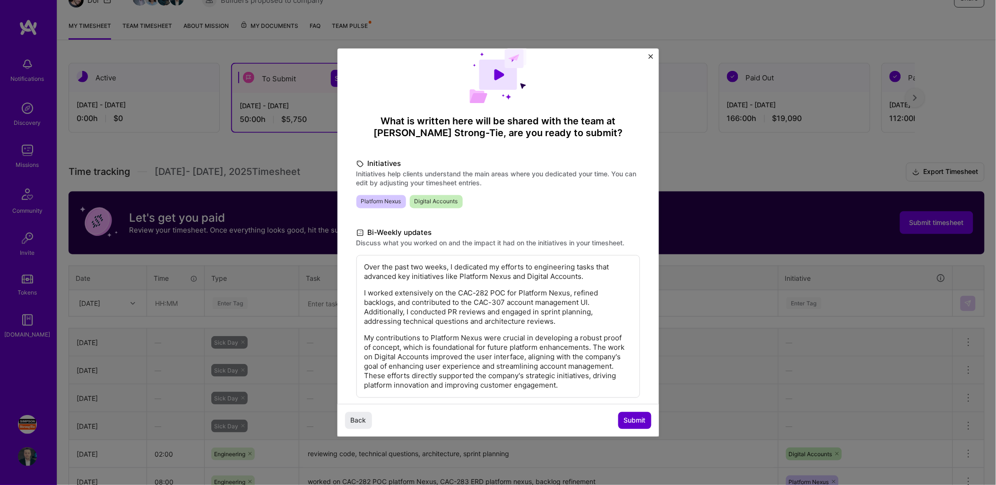
click at [634, 422] on span "Submit" at bounding box center [635, 420] width 22 height 9
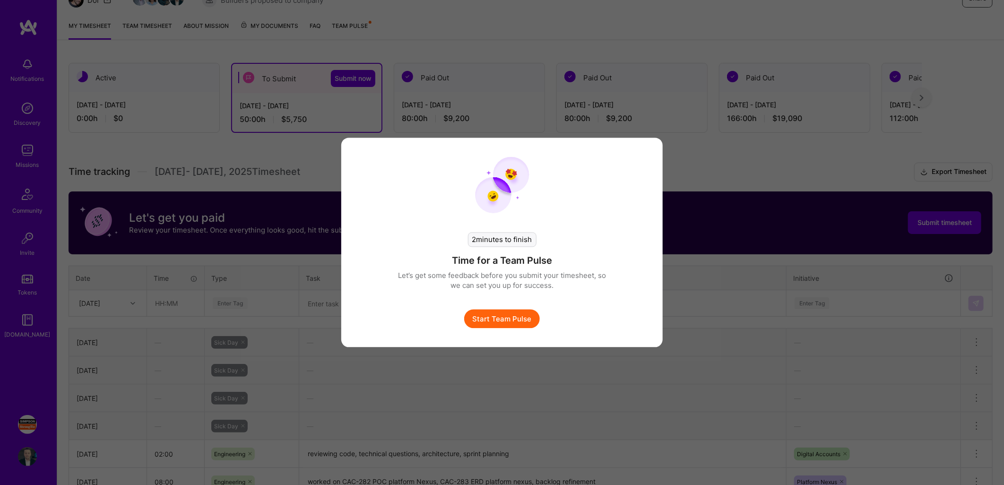
click at [498, 319] on button "Start Team Pulse" at bounding box center [502, 319] width 76 height 19
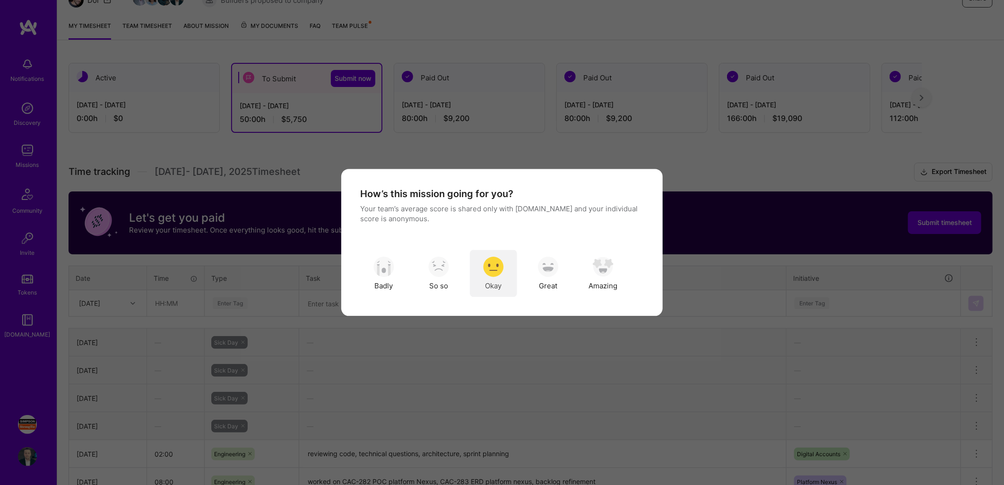
click at [493, 286] on span "Okay" at bounding box center [494, 286] width 17 height 10
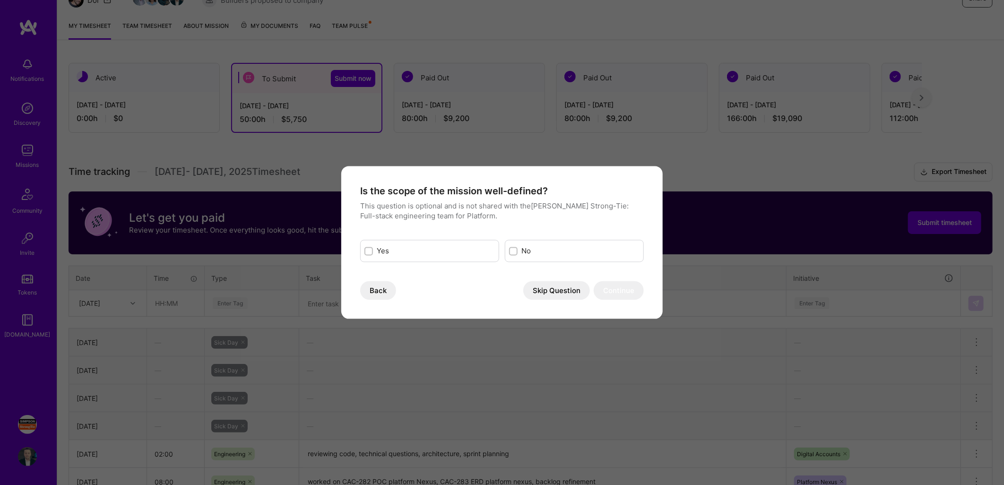
click at [556, 290] on button "Skip Question" at bounding box center [556, 290] width 67 height 19
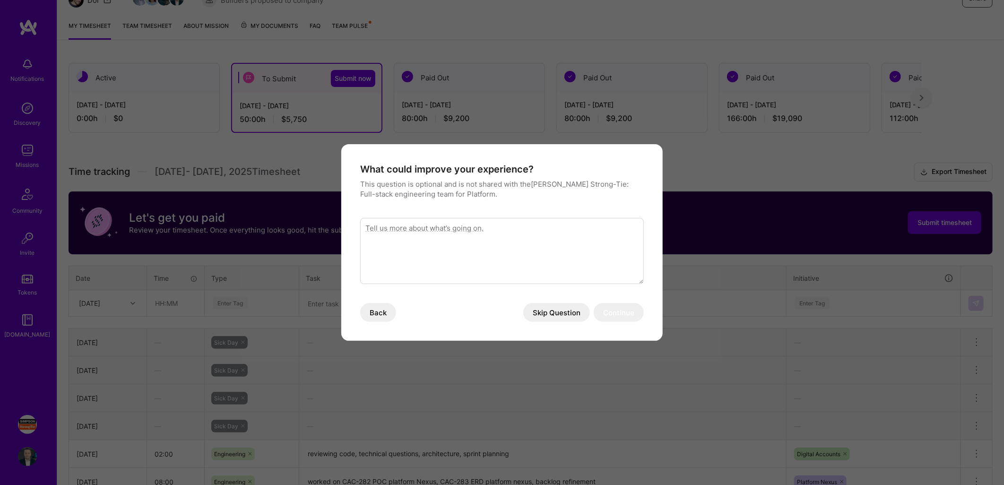
click at [551, 310] on button "Skip Question" at bounding box center [556, 312] width 67 height 19
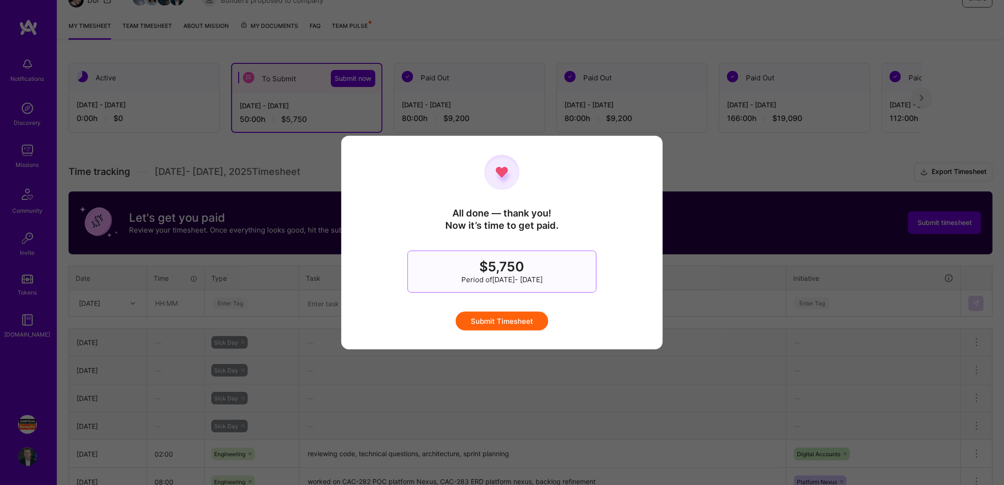
click at [497, 320] on button "Submit Timesheet" at bounding box center [502, 321] width 93 height 19
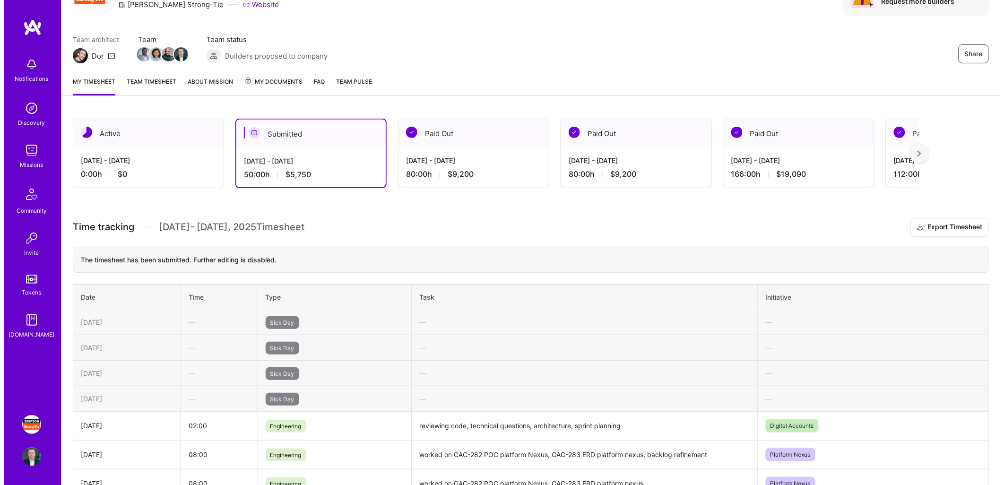
scroll to position [0, 0]
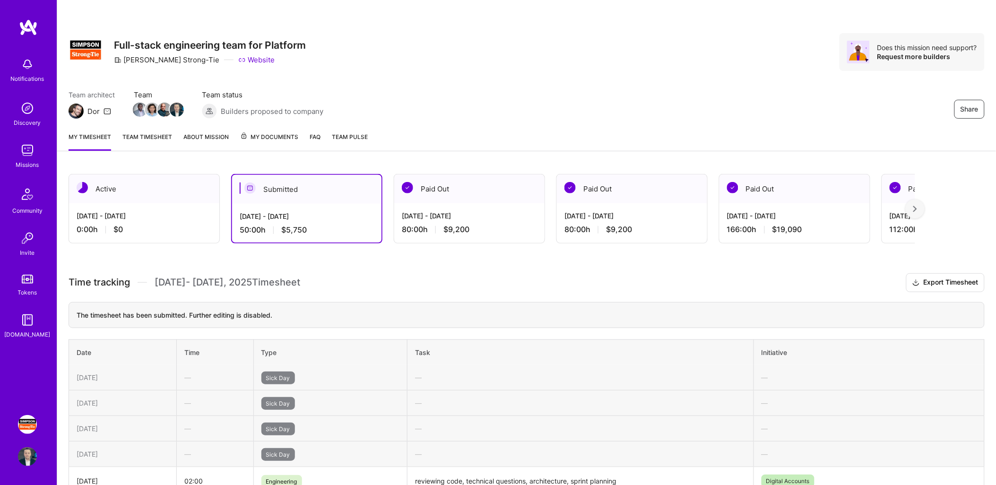
click at [168, 191] on div "Active" at bounding box center [144, 188] width 150 height 29
